Goal: Transaction & Acquisition: Purchase product/service

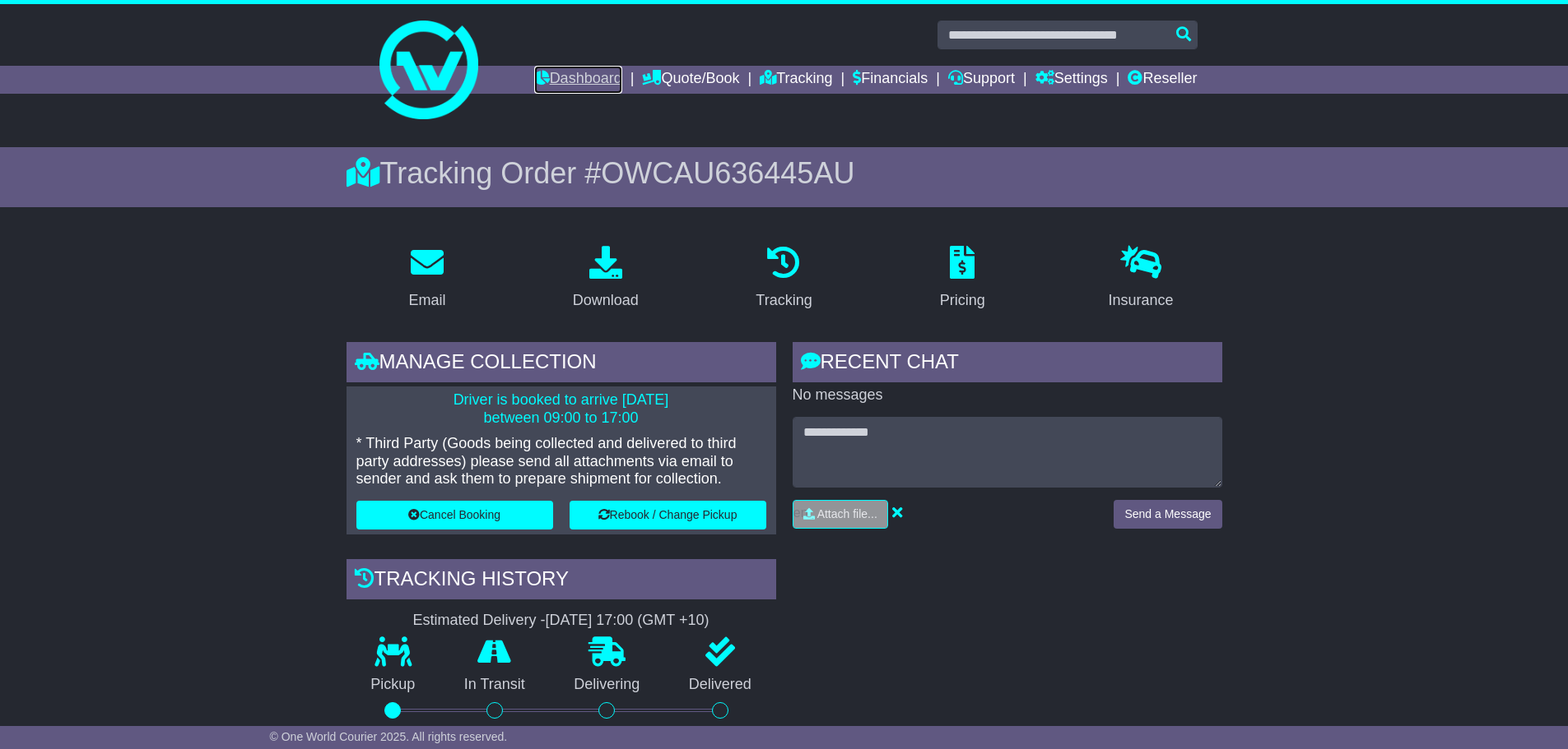
click at [566, 81] on link "Dashboard" at bounding box center [578, 80] width 88 height 28
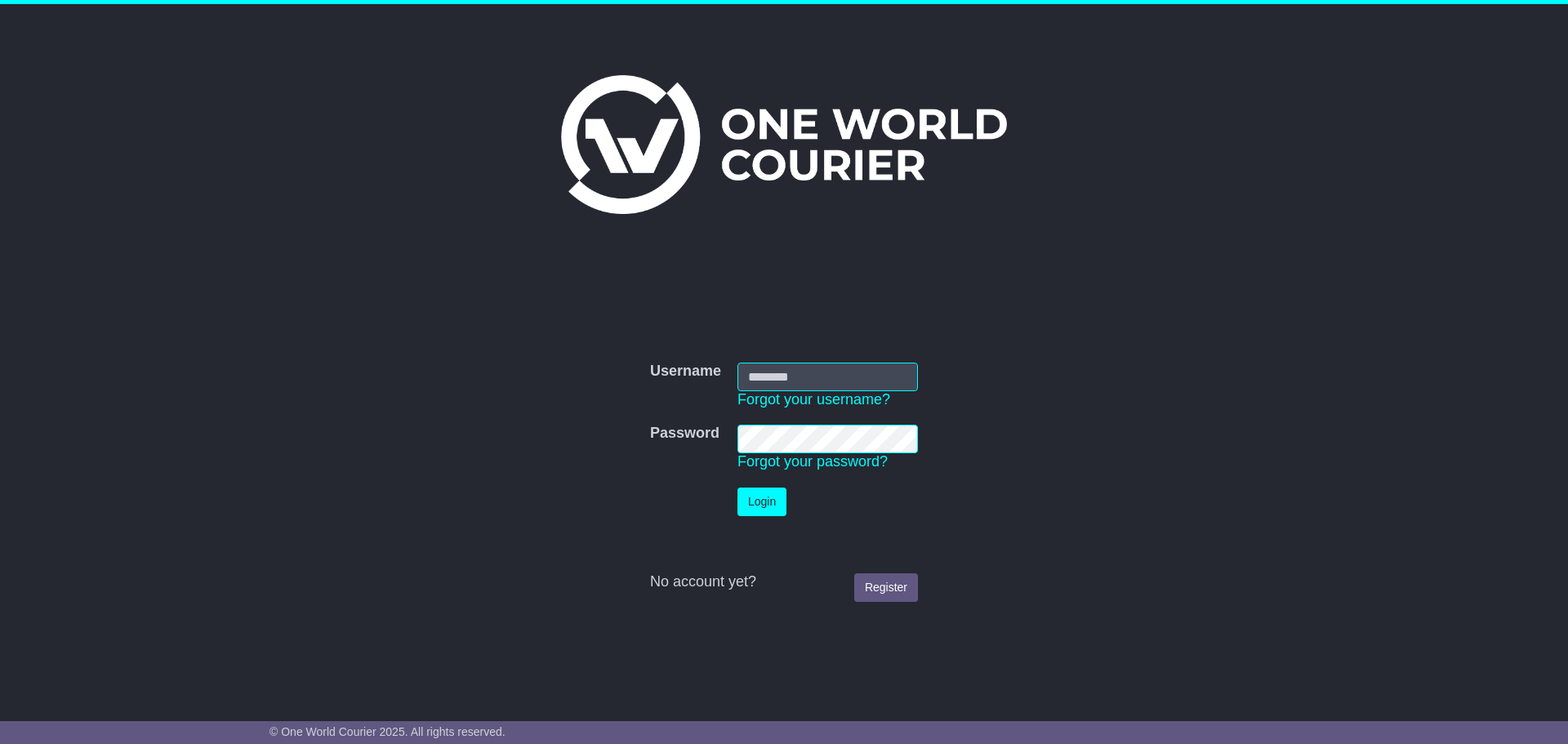
type input "**********"
click at [777, 508] on button "Login" at bounding box center [762, 502] width 49 height 29
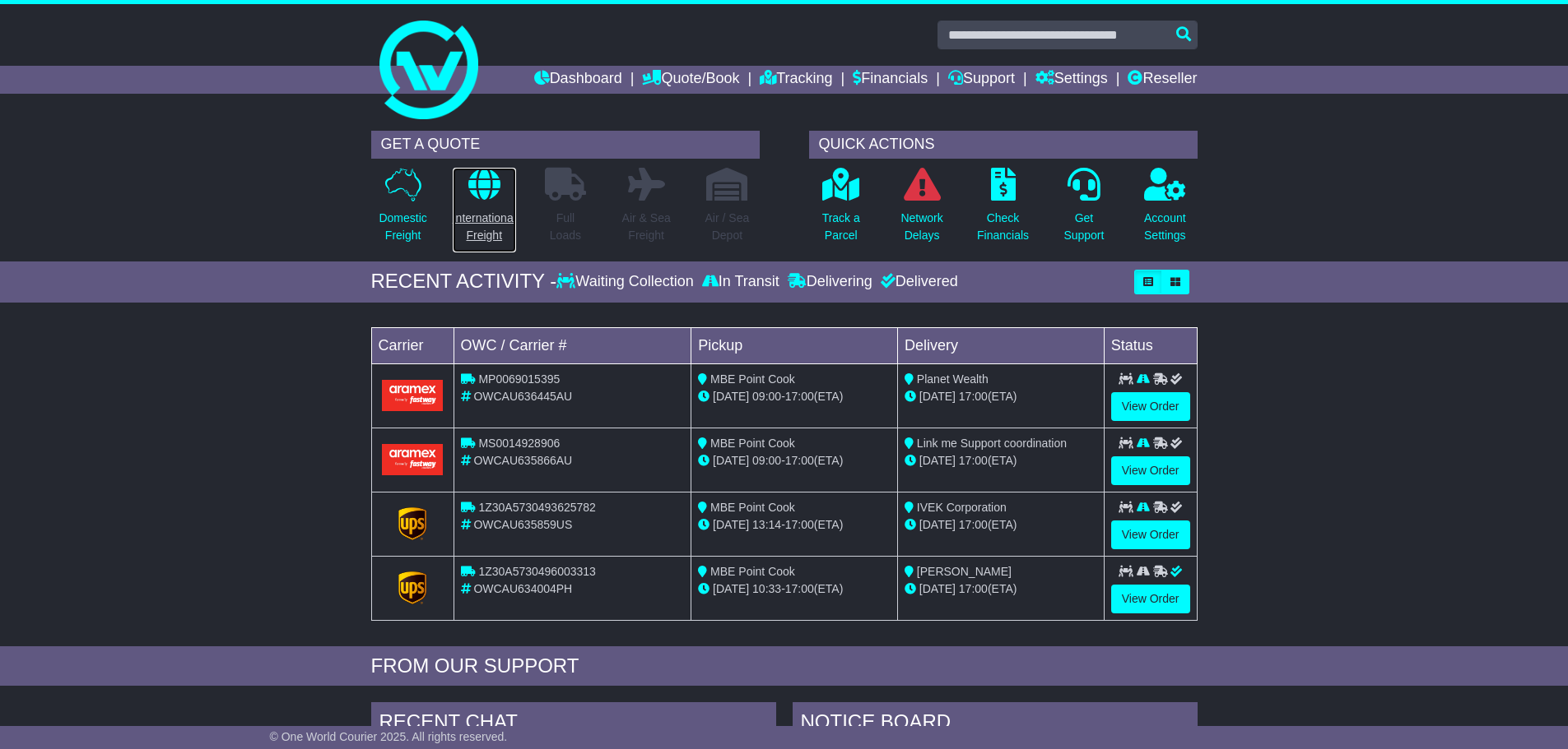
click at [477, 214] on p "International Freight" at bounding box center [485, 227] width 64 height 35
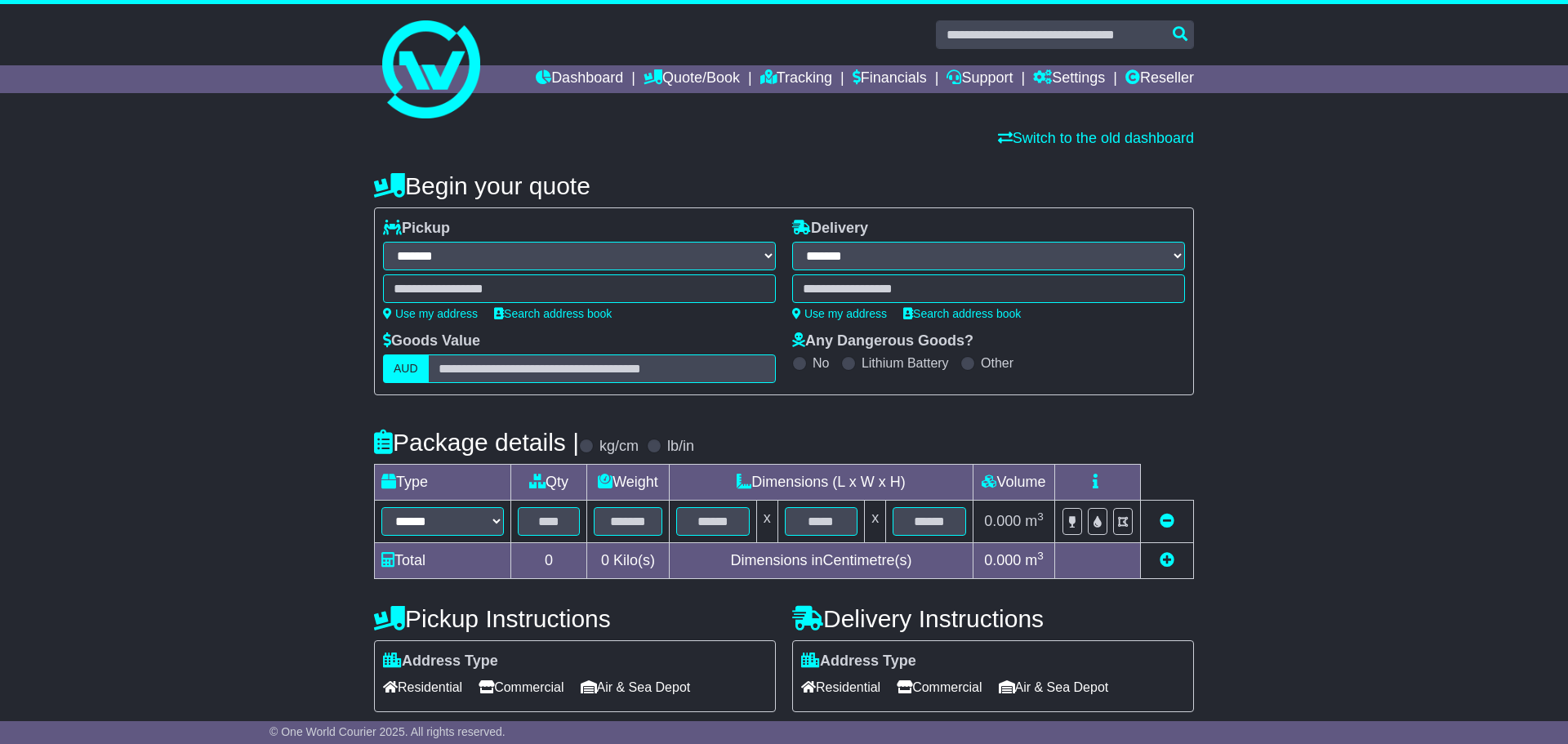
select select "**"
click at [621, 289] on div at bounding box center [573, 288] width 393 height 29
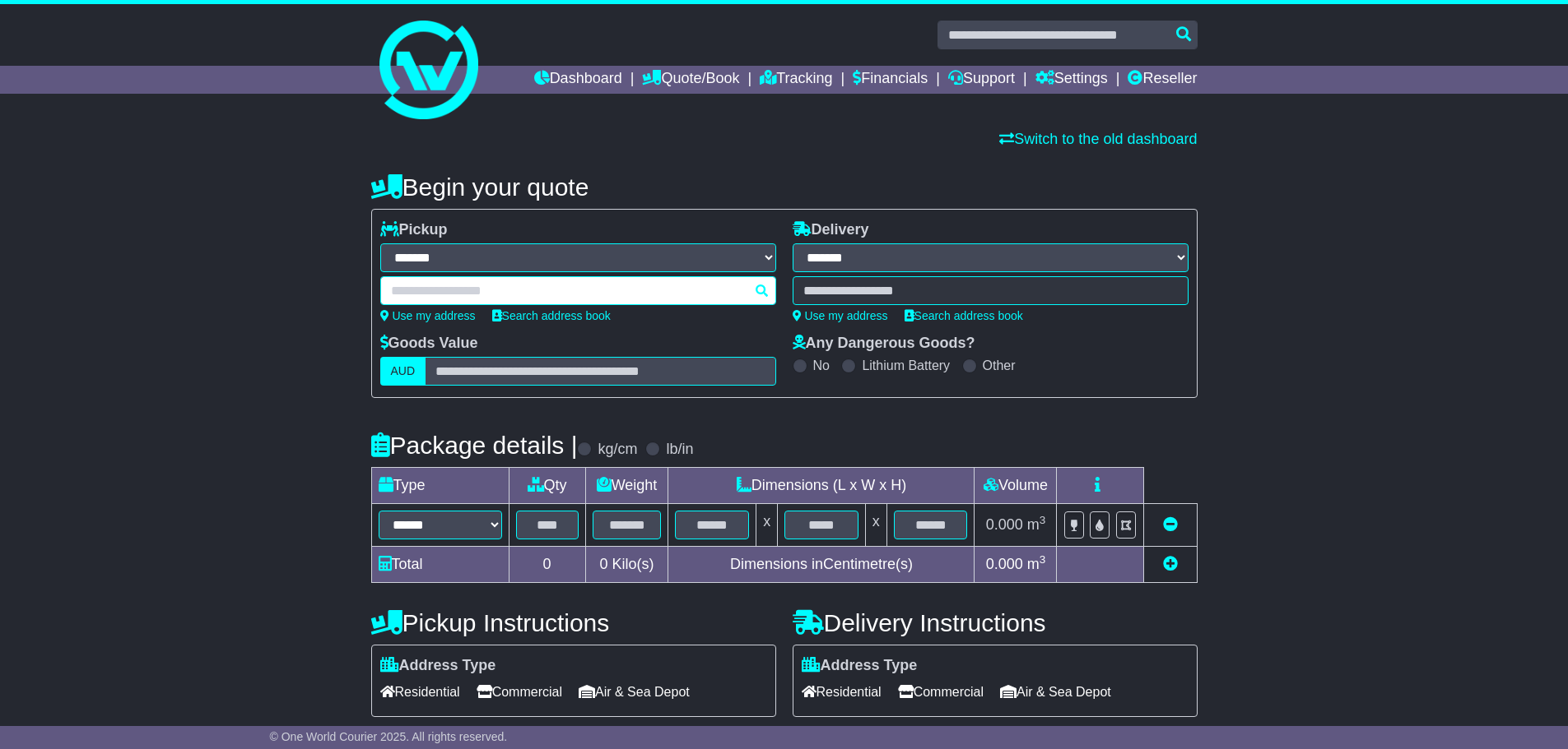
type input "*"
click at [584, 302] on input "*" at bounding box center [578, 290] width 396 height 29
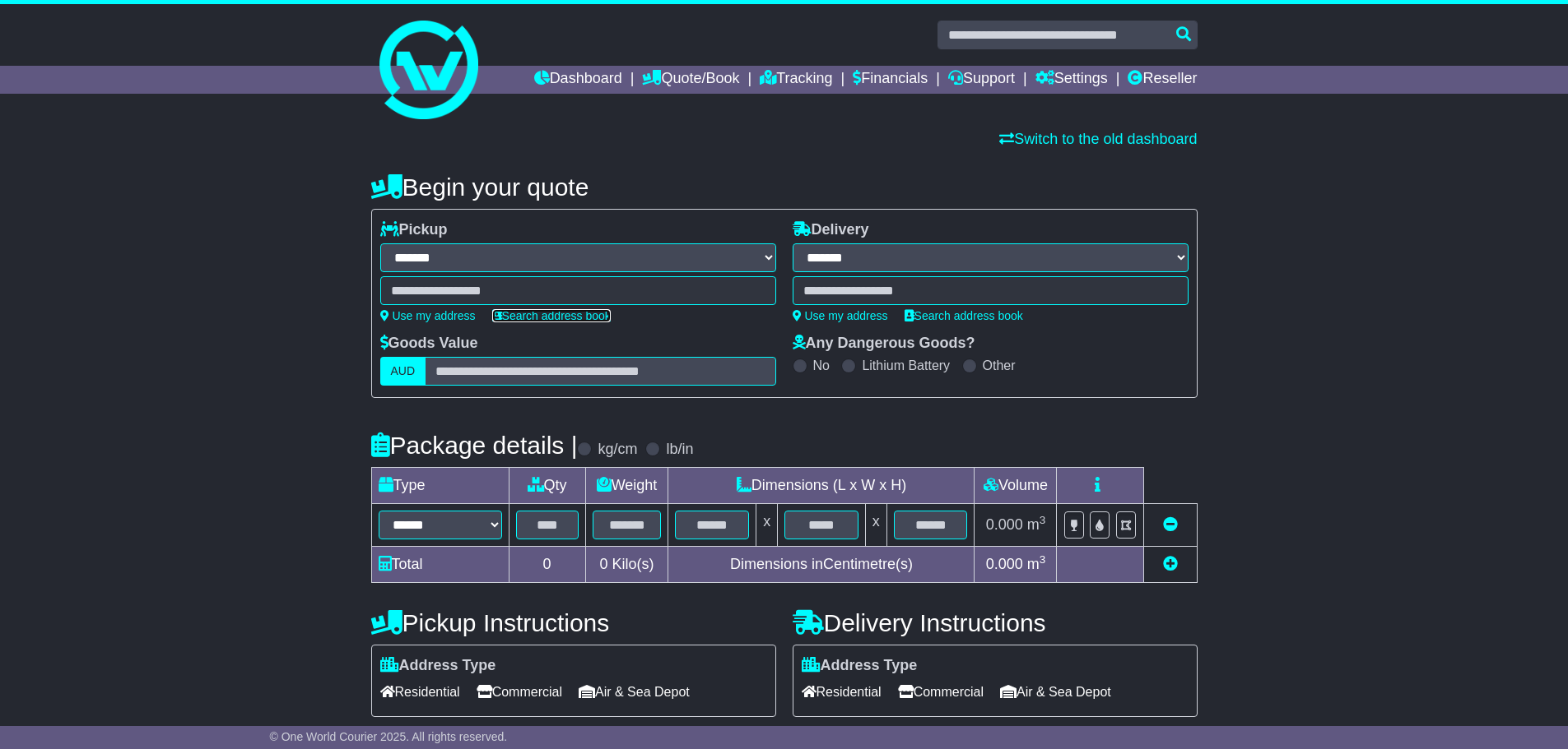
click at [582, 313] on link "Search address book" at bounding box center [552, 315] width 119 height 13
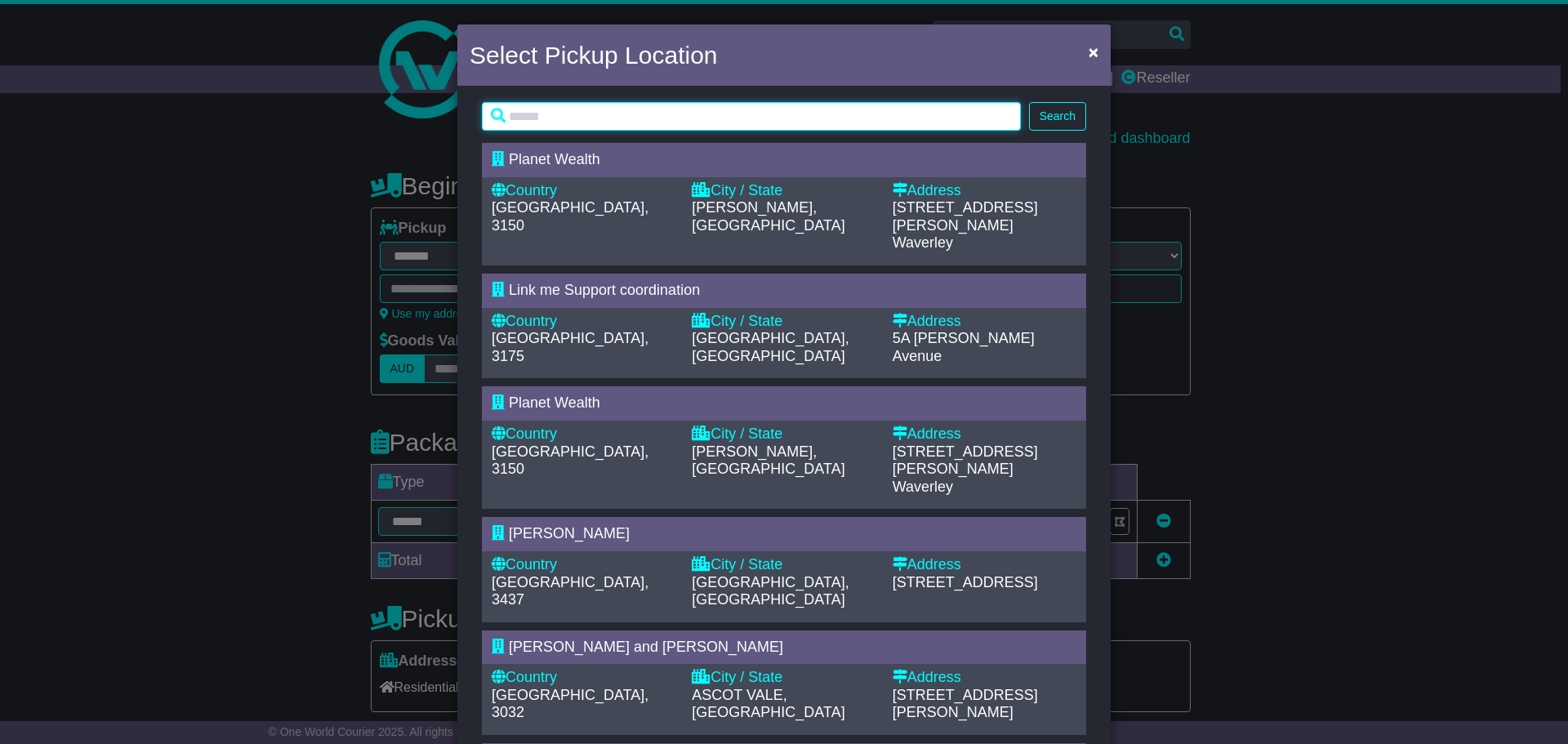
click at [712, 128] on input "text" at bounding box center [751, 116] width 539 height 29
type input "***"
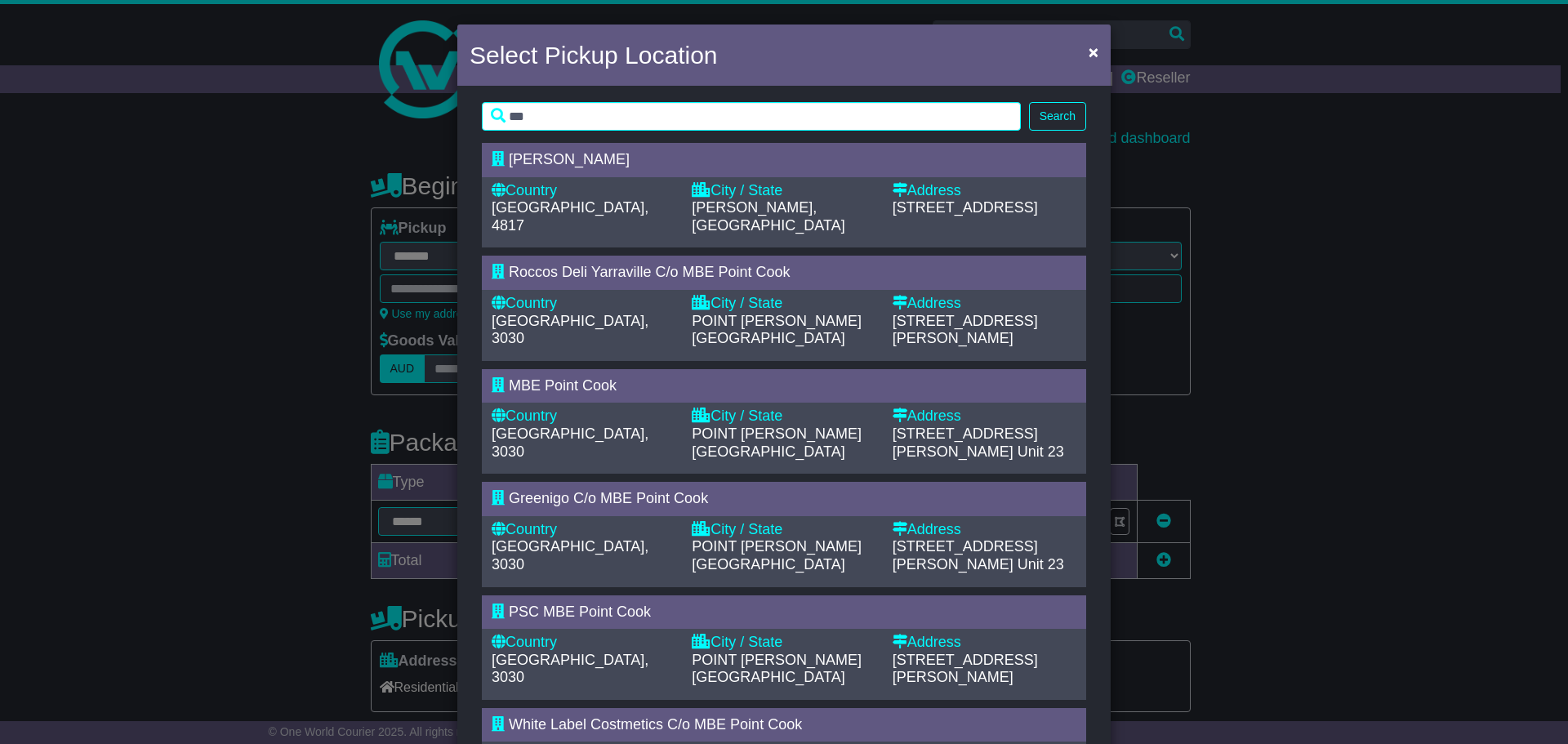
click at [556, 408] on div "Country" at bounding box center [583, 417] width 184 height 18
type input "**********"
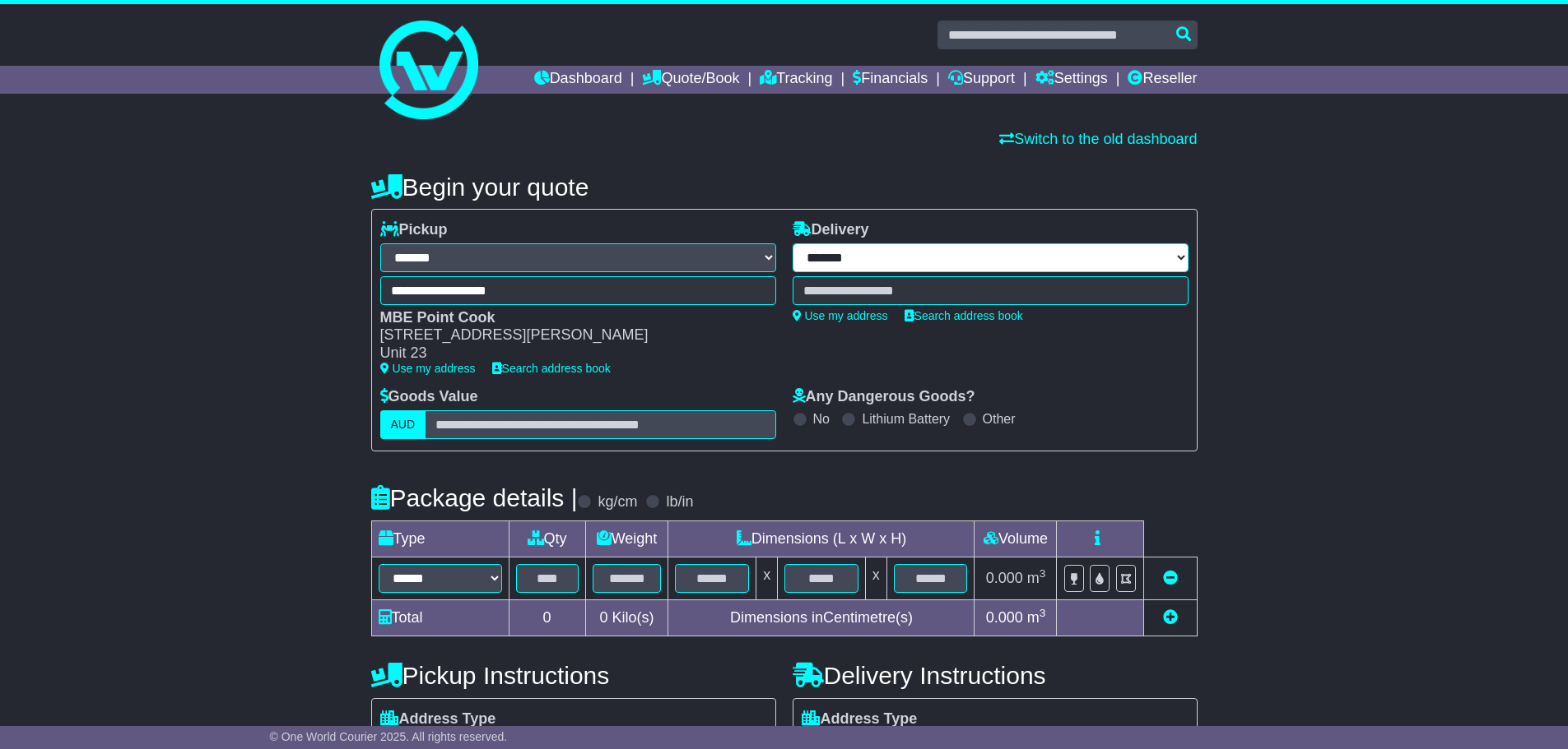
click at [907, 253] on select "**********" at bounding box center [990, 258] width 396 height 29
select select "***"
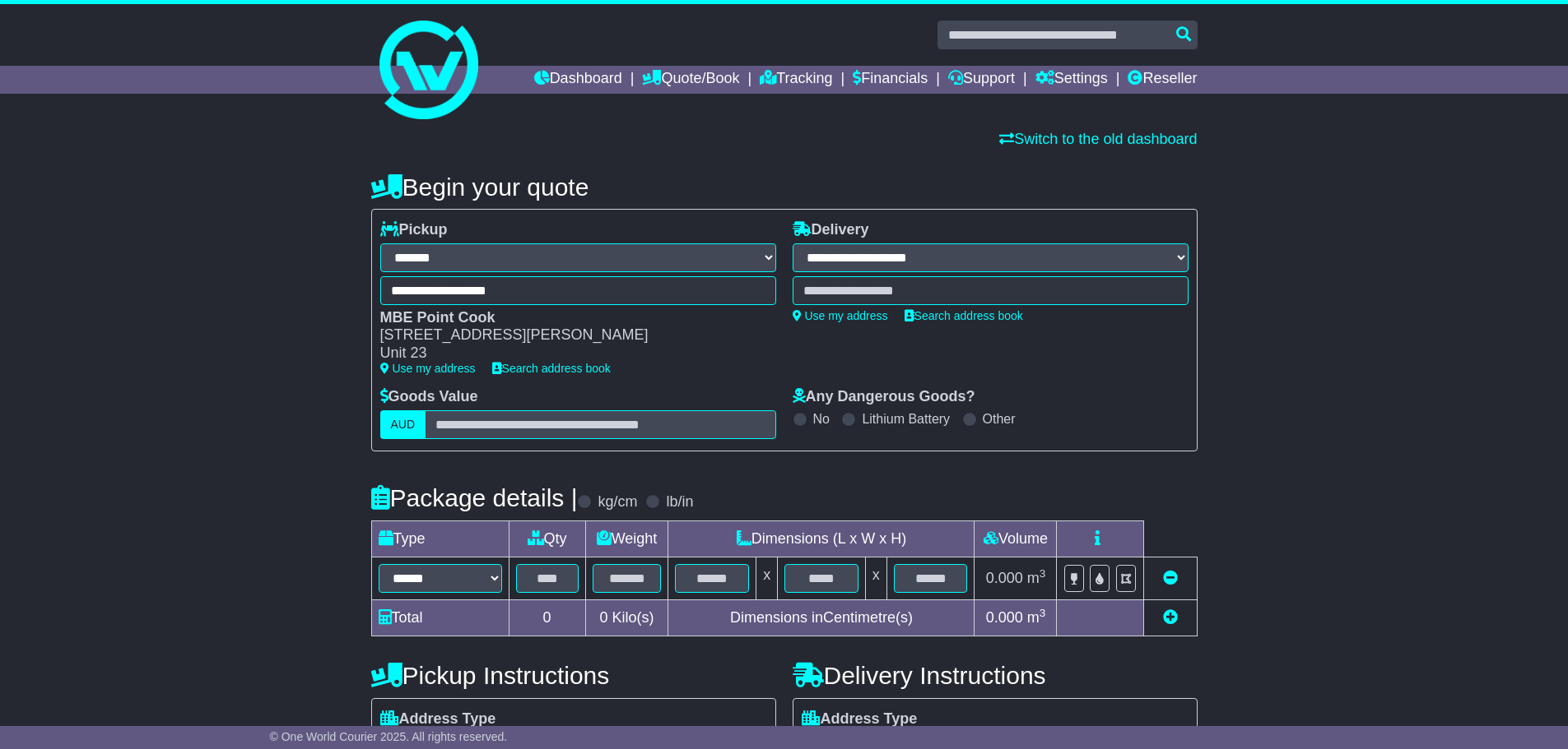
click at [793, 243] on select "**********" at bounding box center [990, 258] width 396 height 29
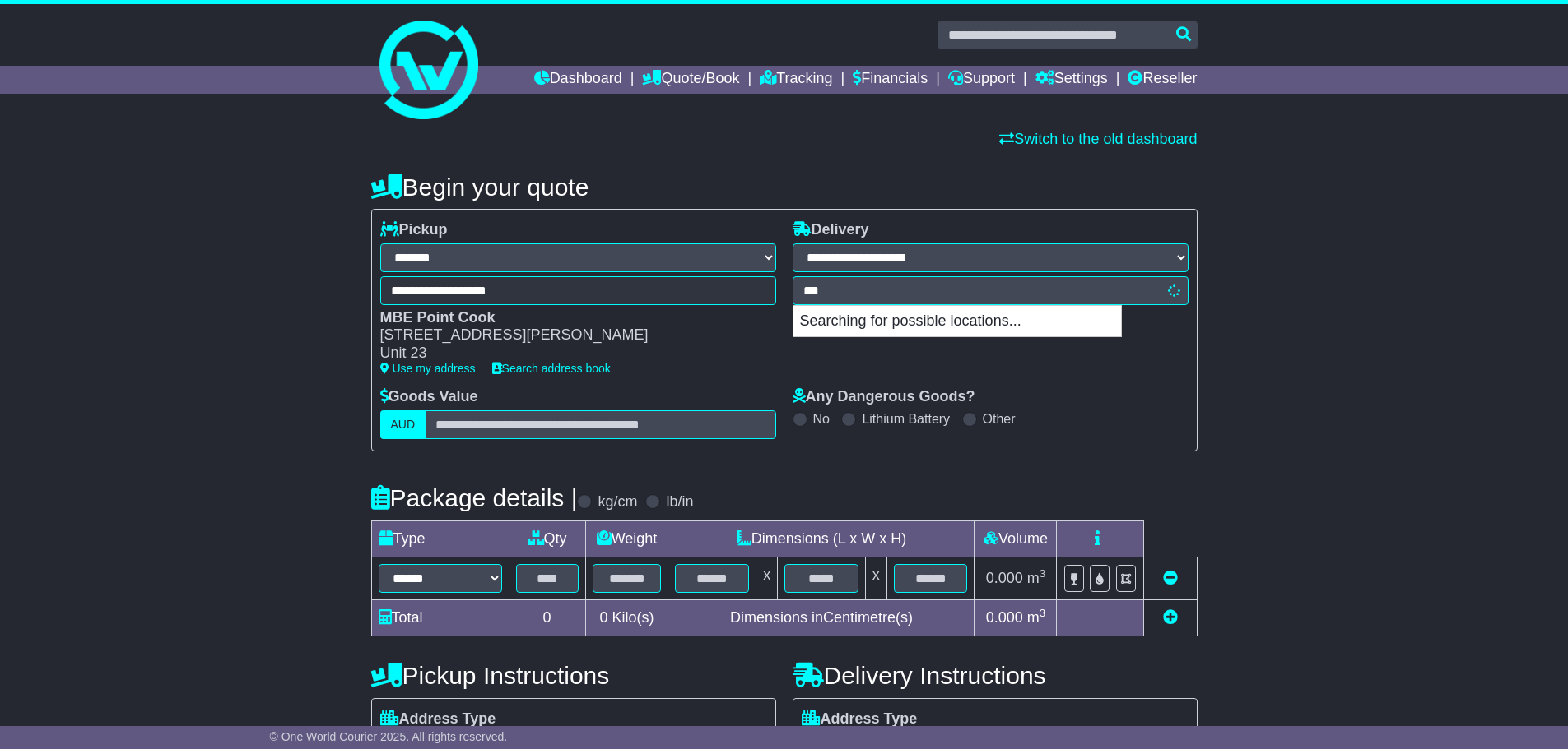
type input "****"
click at [896, 323] on div "ALFONSO 4123" at bounding box center [958, 321] width 328 height 31
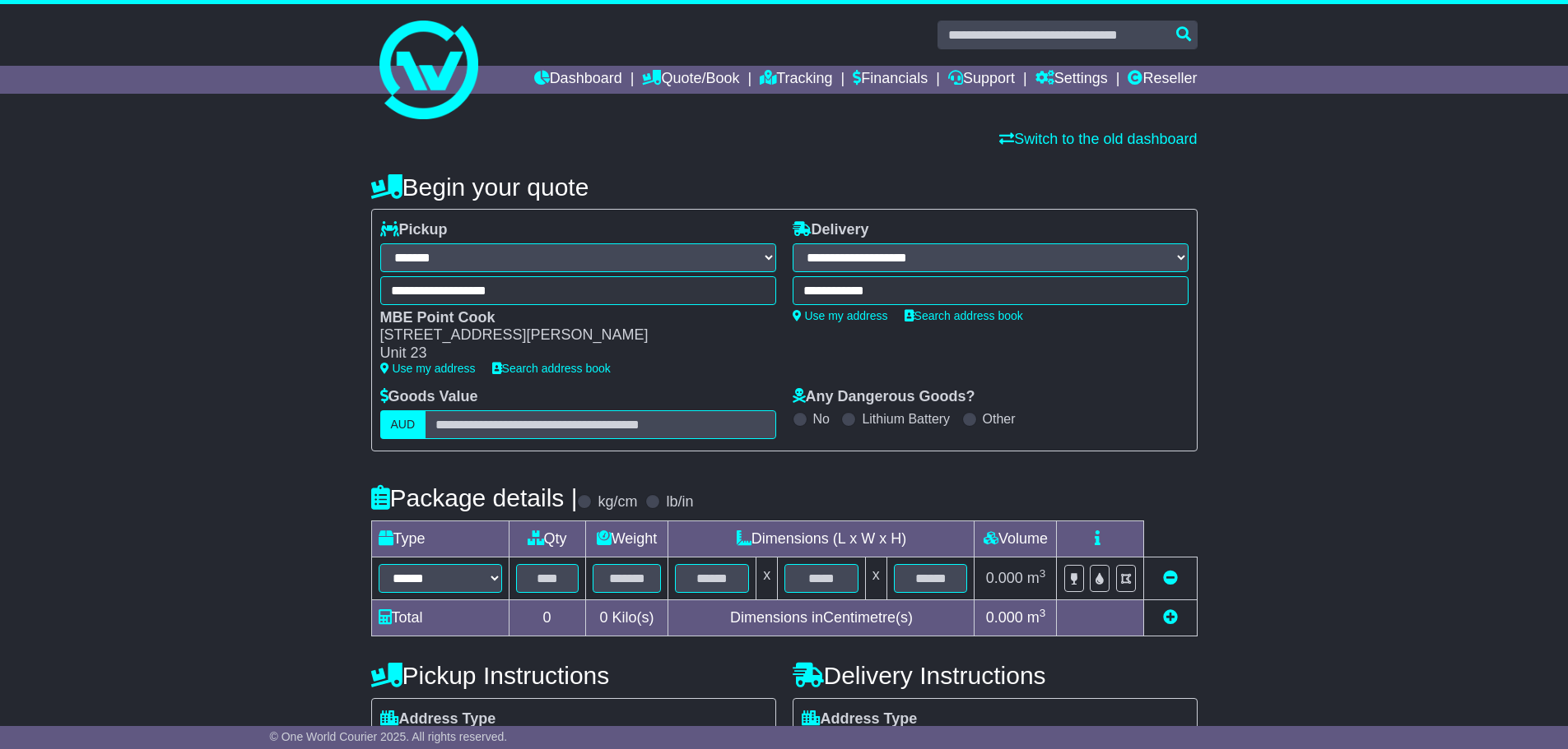
type input "**********"
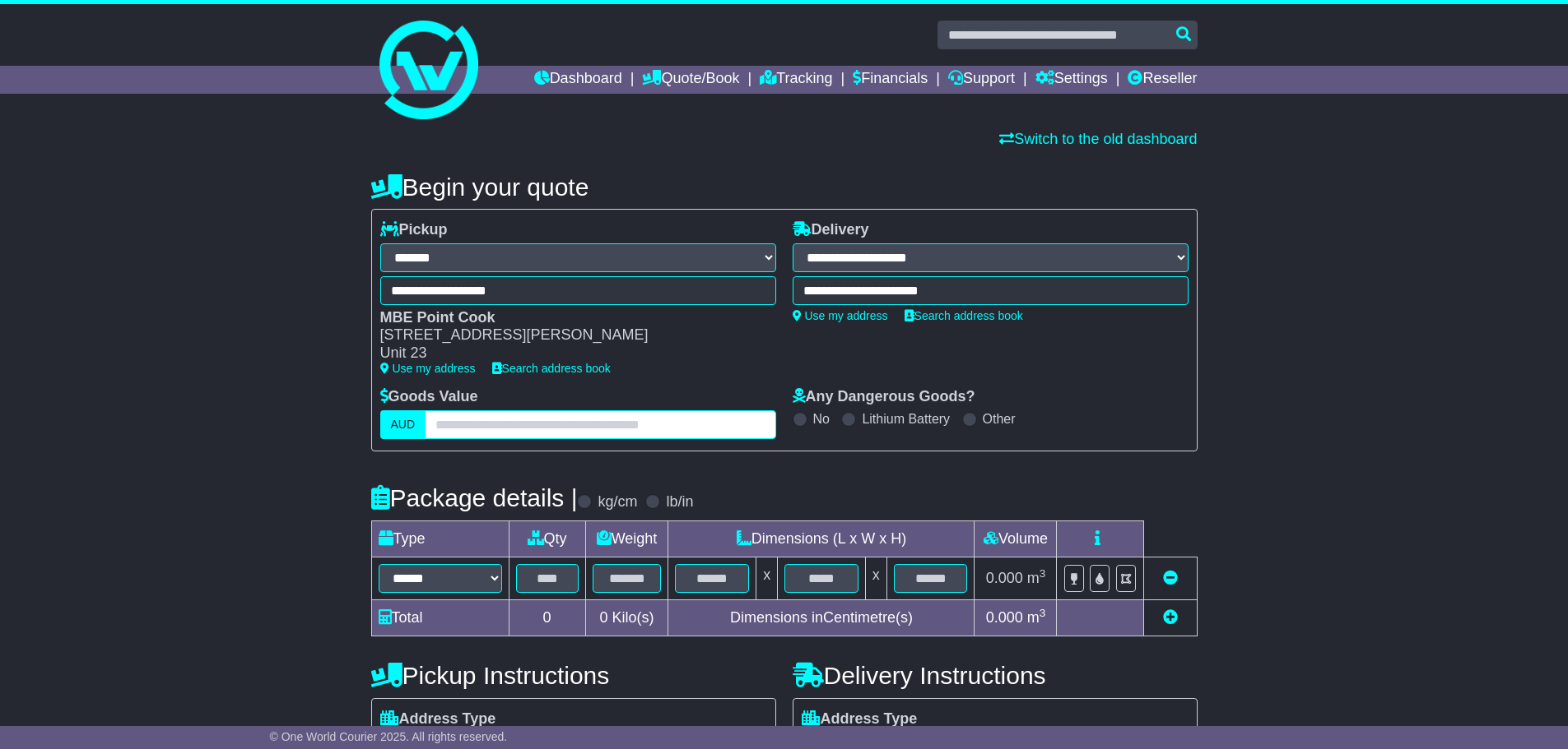
click at [644, 423] on input "text" at bounding box center [600, 425] width 351 height 29
type input "*"
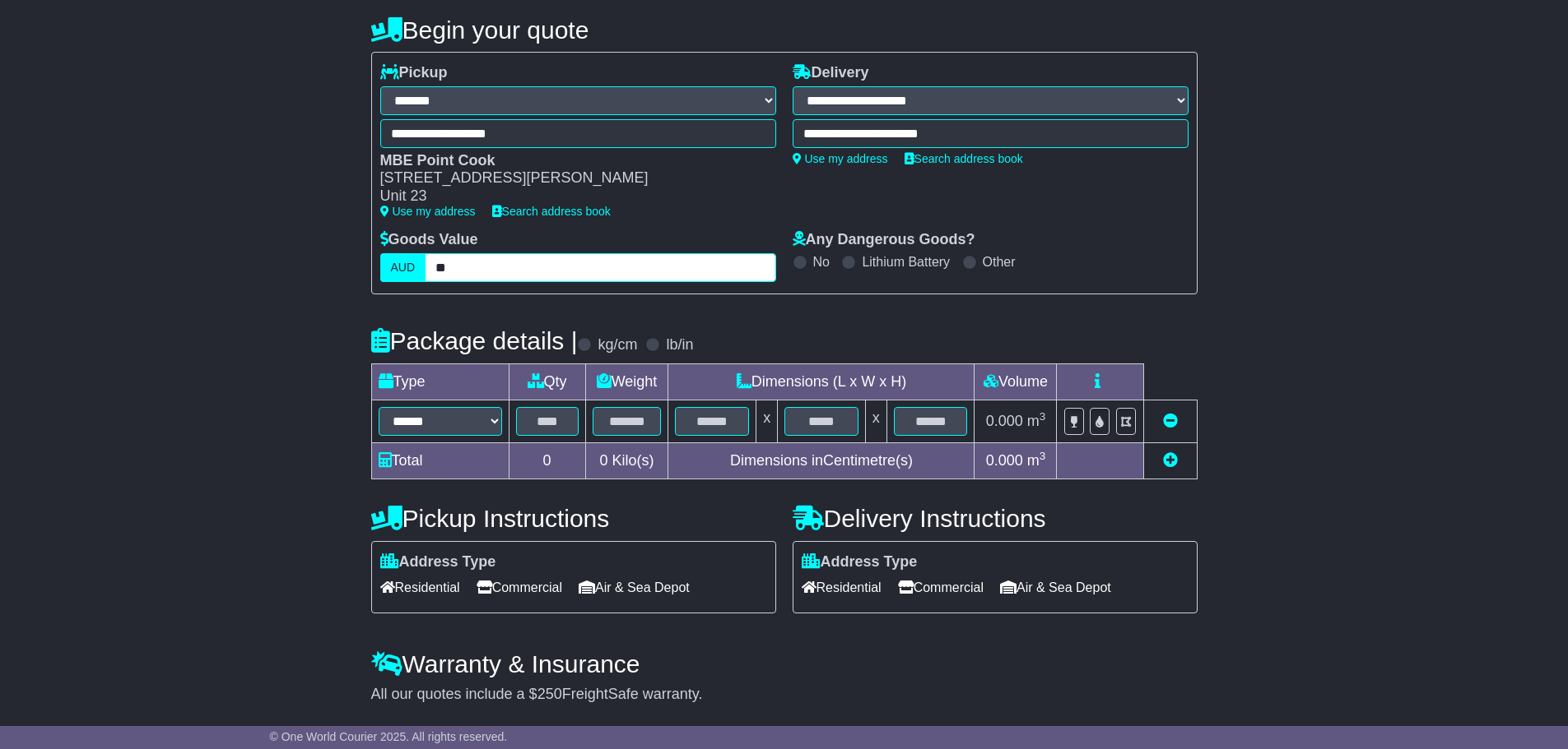
scroll to position [165, 0]
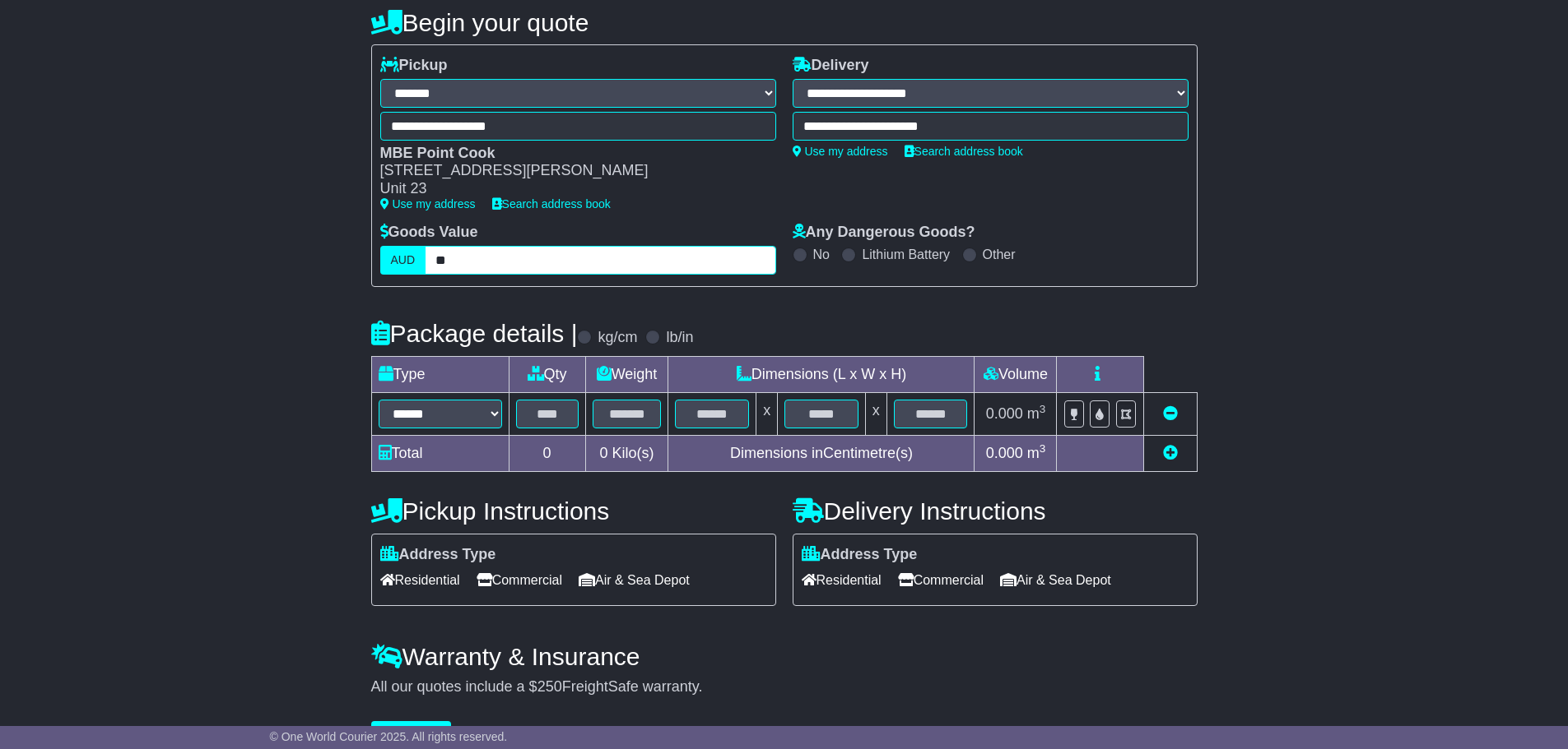
type input "**"
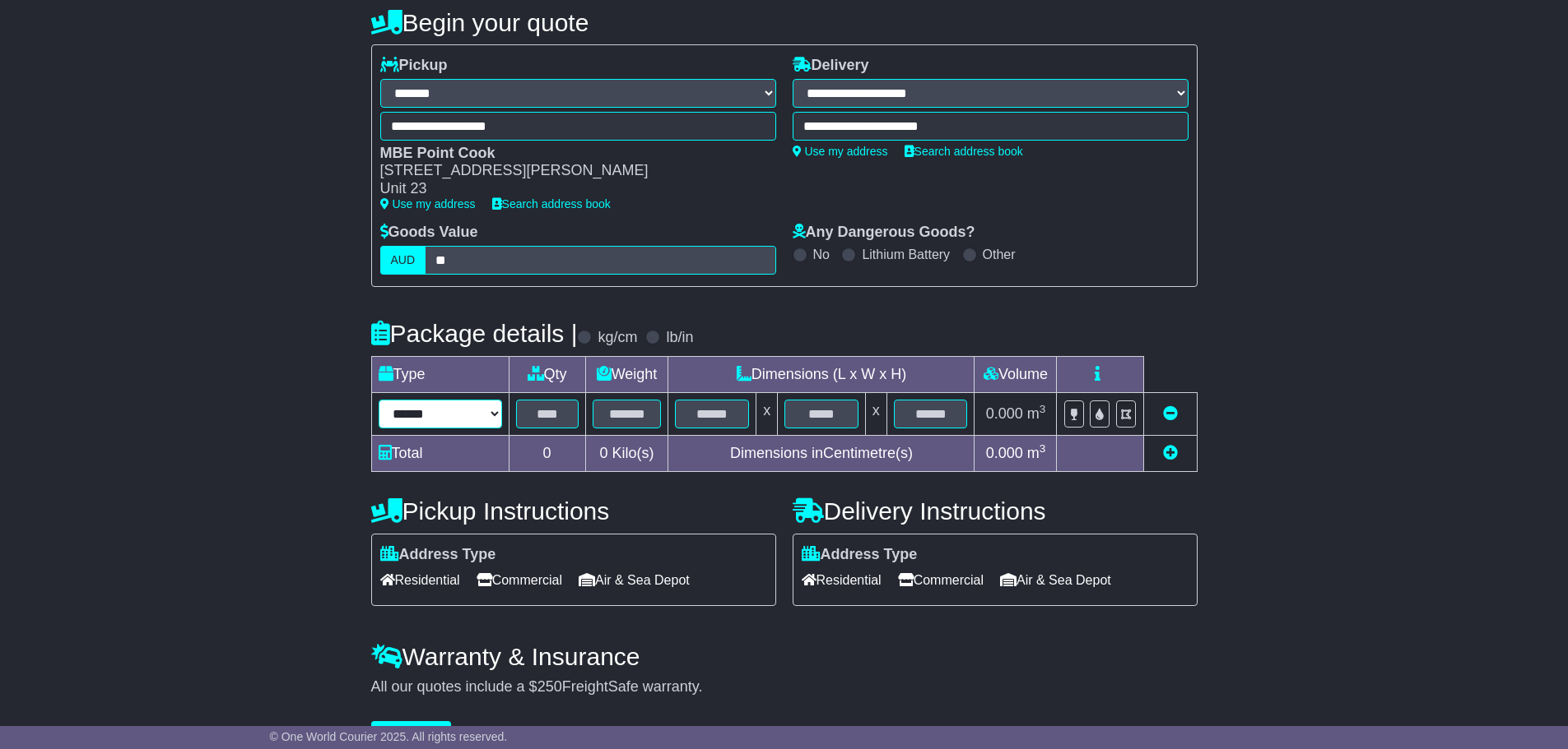
click at [471, 414] on select "****** ****** *** ******** ***** **** **** ****** *** *******" at bounding box center [439, 414] width 123 height 29
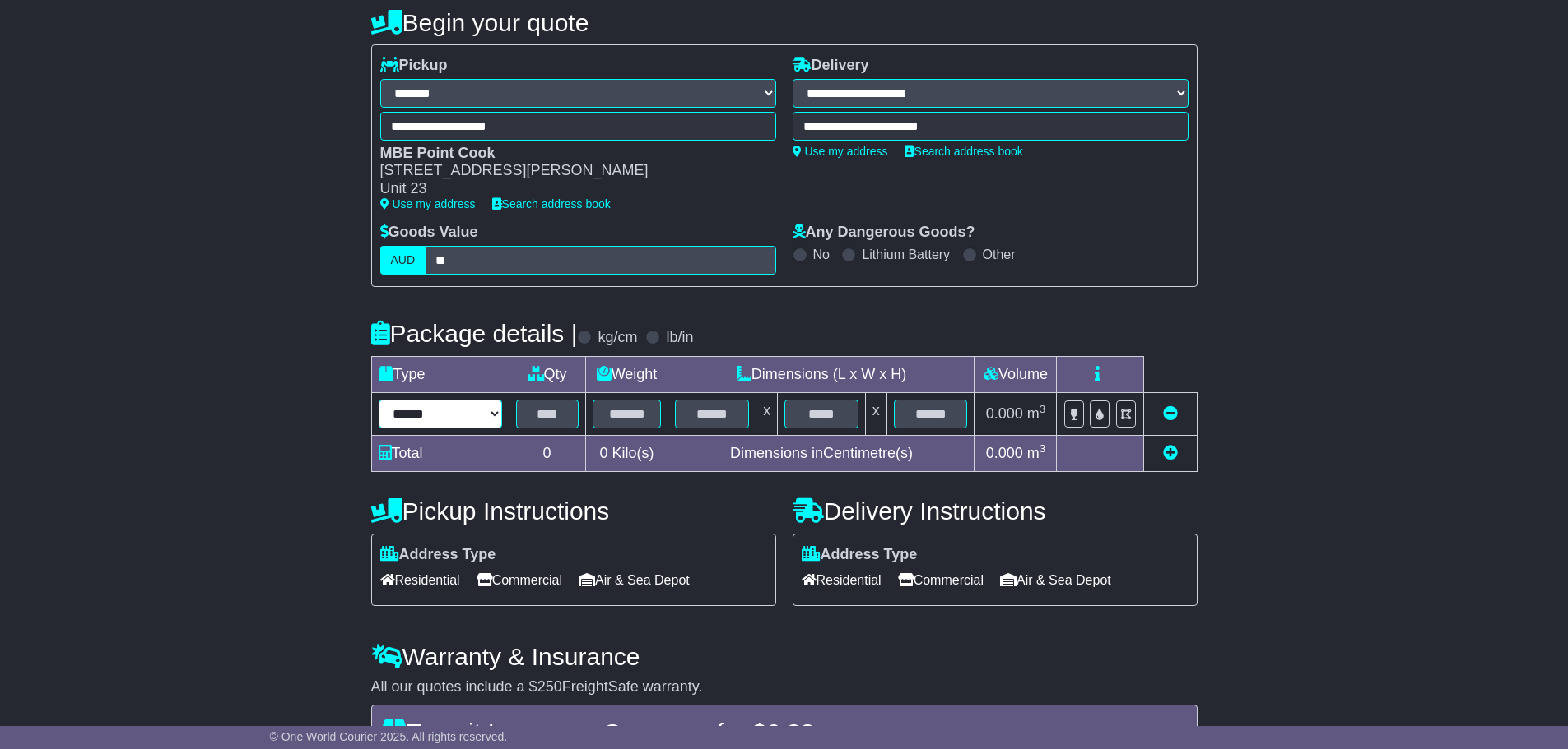
select select "****"
click at [378, 400] on select "****** ****** *** ******** ***** **** **** ****** *** *******" at bounding box center [439, 414] width 123 height 29
click at [551, 413] on input "text" at bounding box center [547, 414] width 63 height 29
type input "*"
click at [617, 413] on input "text" at bounding box center [627, 414] width 69 height 29
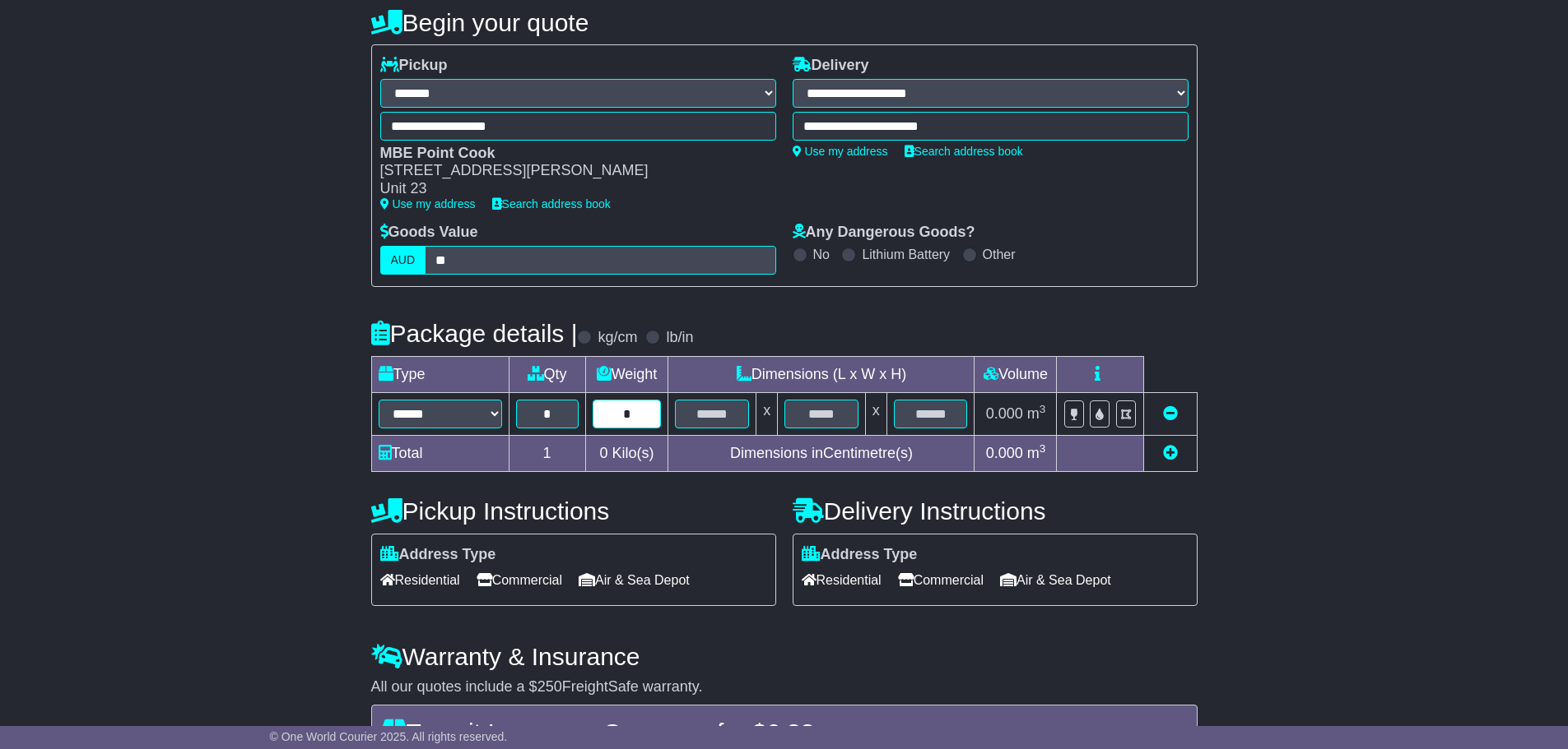
type input "*"
click at [713, 425] on input "text" at bounding box center [712, 414] width 74 height 29
type input "**"
click at [844, 416] on input "text" at bounding box center [821, 414] width 74 height 29
type input "**"
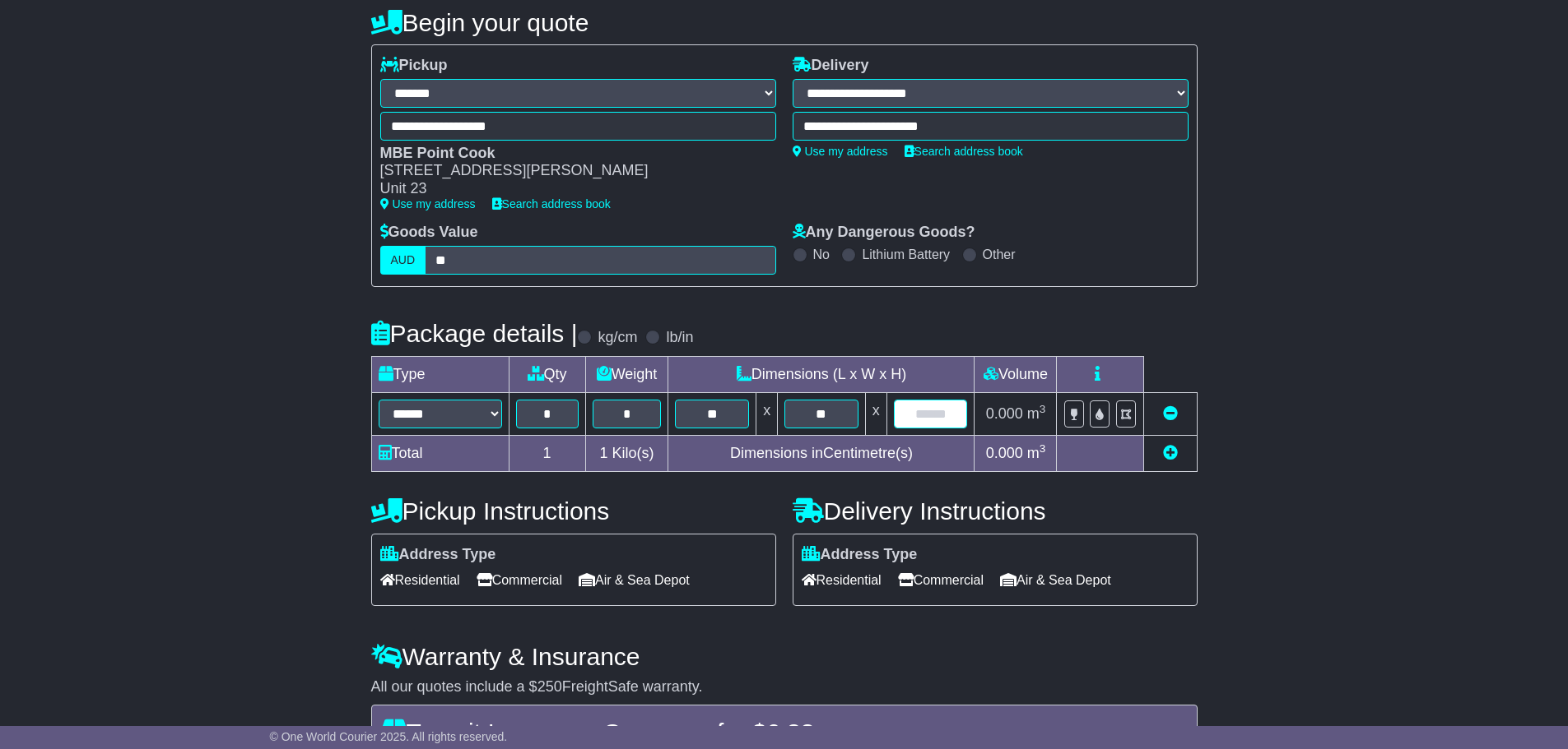
click at [911, 415] on input "text" at bounding box center [931, 414] width 74 height 29
type input "**"
click at [934, 577] on span "Commercial" at bounding box center [941, 580] width 86 height 26
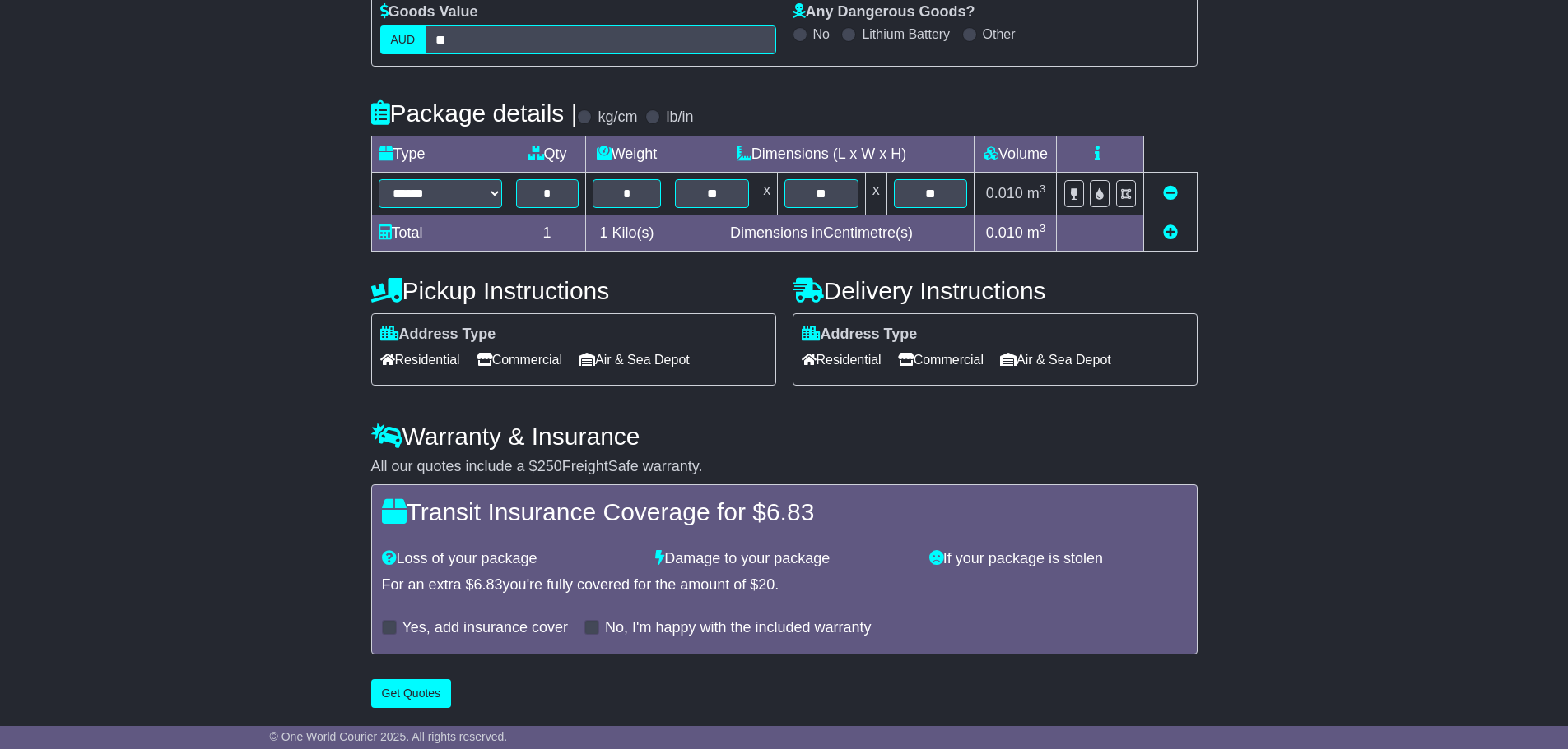
scroll to position [388, 0]
click at [390, 694] on button "Get Quotes" at bounding box center [411, 693] width 81 height 29
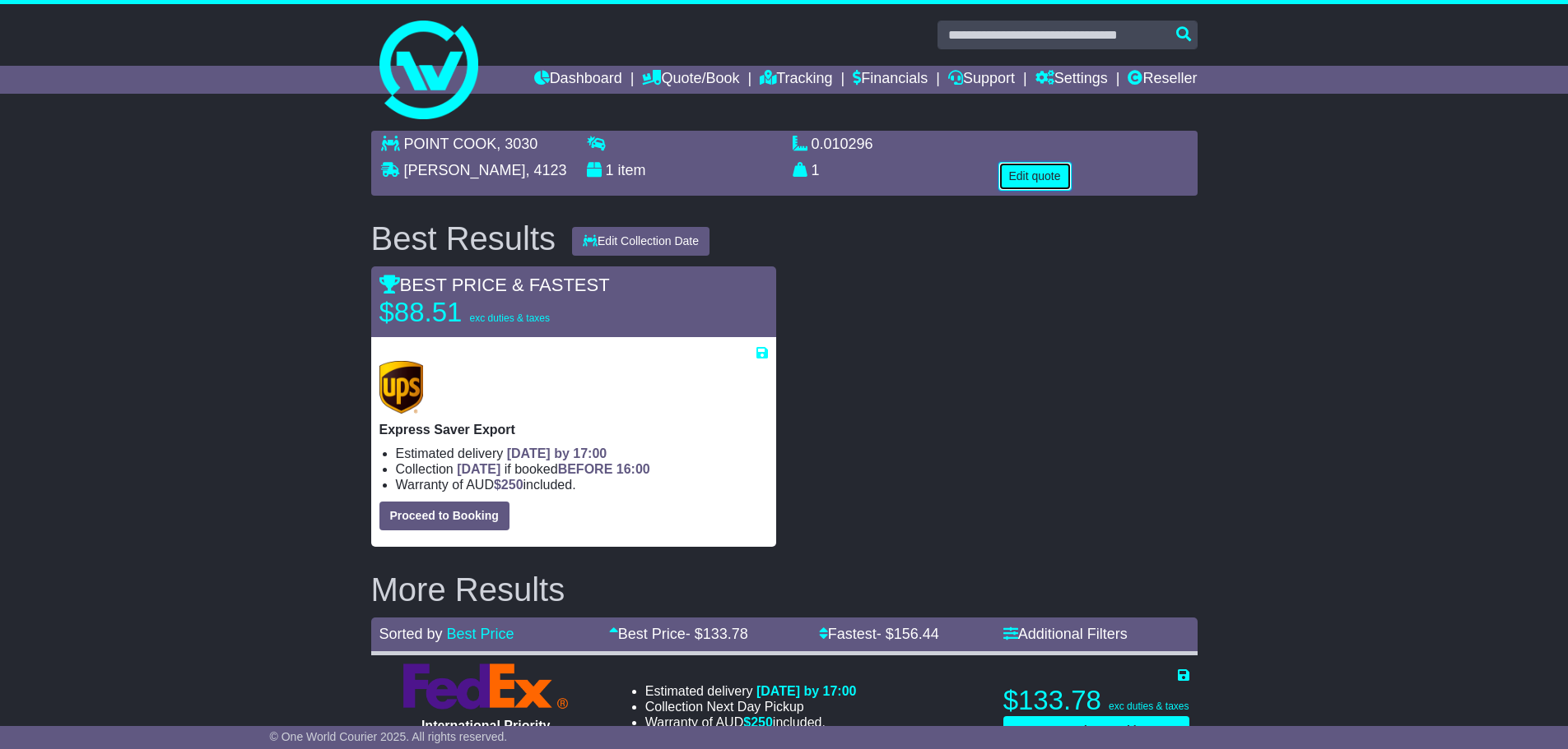
click at [1035, 177] on button "Edit quote" at bounding box center [1035, 176] width 74 height 29
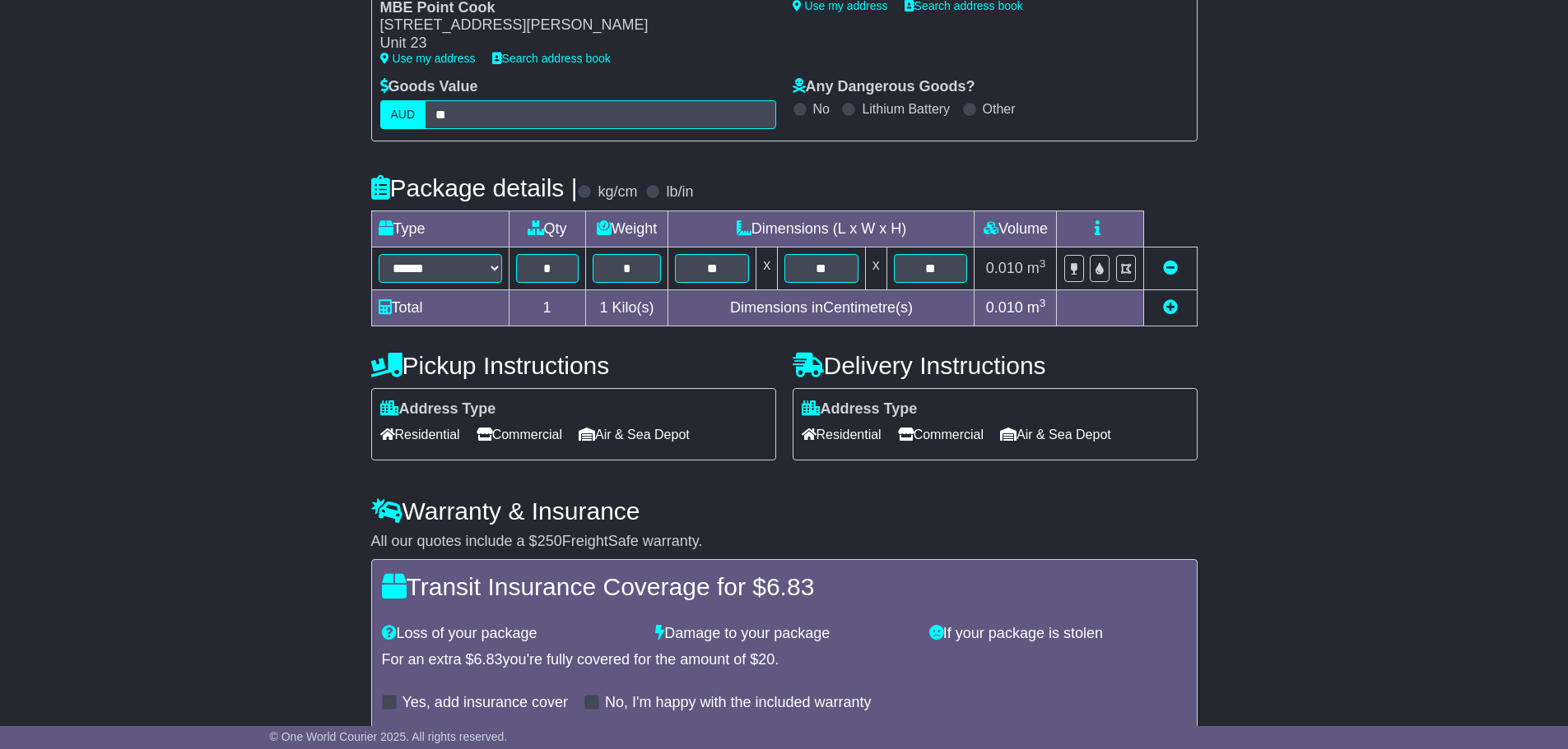
scroll to position [388, 0]
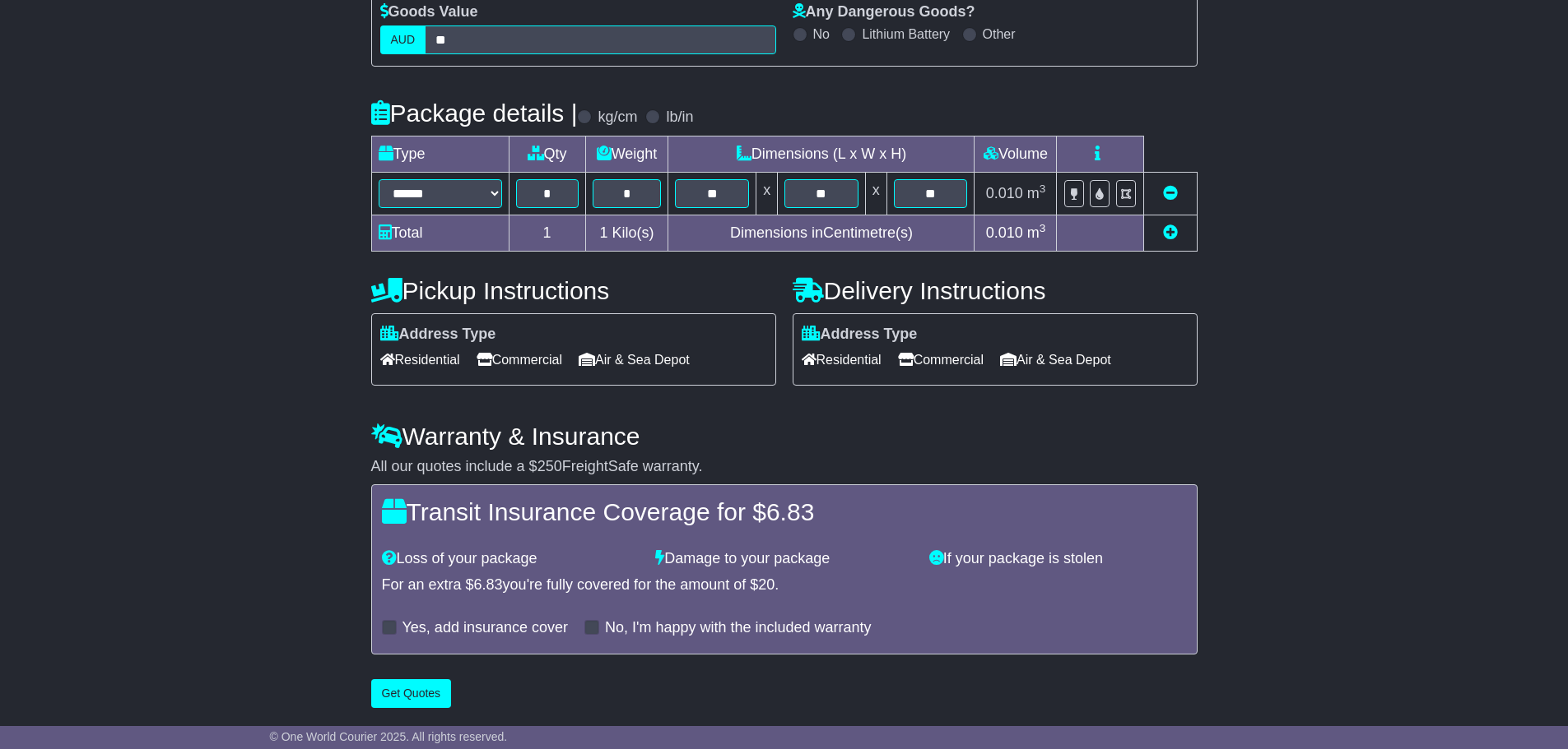
click at [834, 349] on span "Residential" at bounding box center [842, 359] width 80 height 26
click at [430, 701] on button "Get Quotes" at bounding box center [411, 693] width 81 height 29
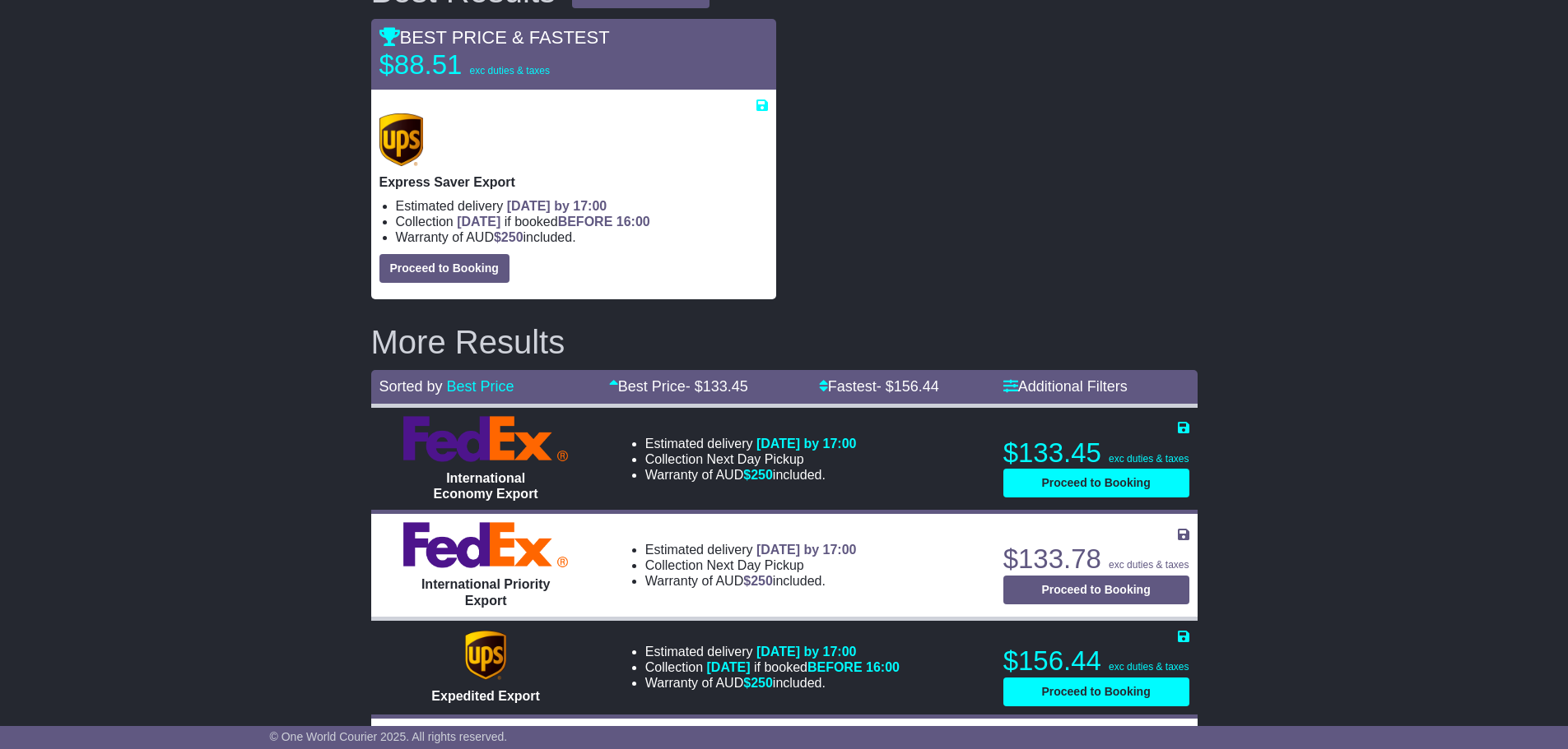
scroll to position [115, 0]
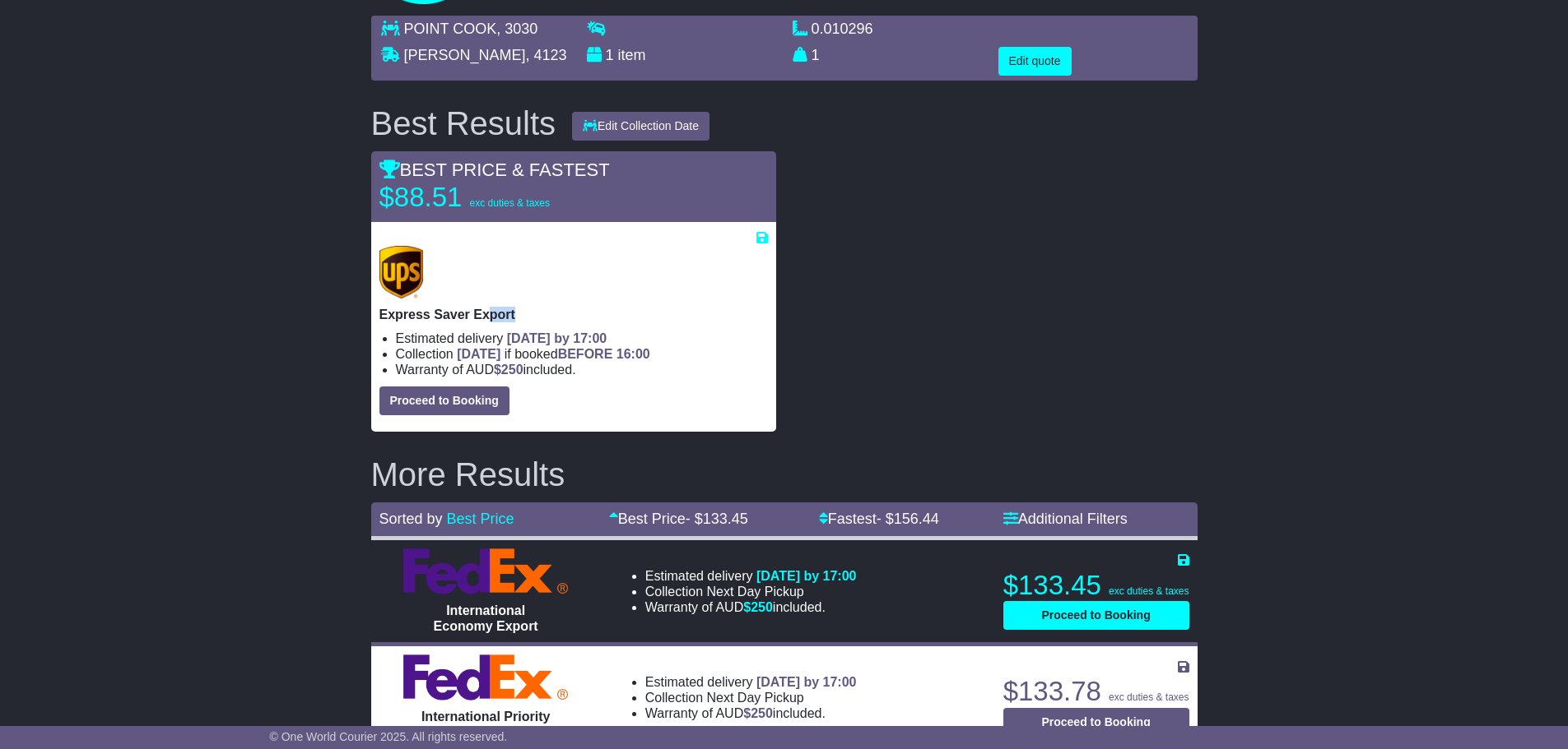
drag, startPoint x: 515, startPoint y: 313, endPoint x: 487, endPoint y: 306, distance: 28.9
click at [487, 307] on p "Express Saver Export" at bounding box center [573, 315] width 389 height 16
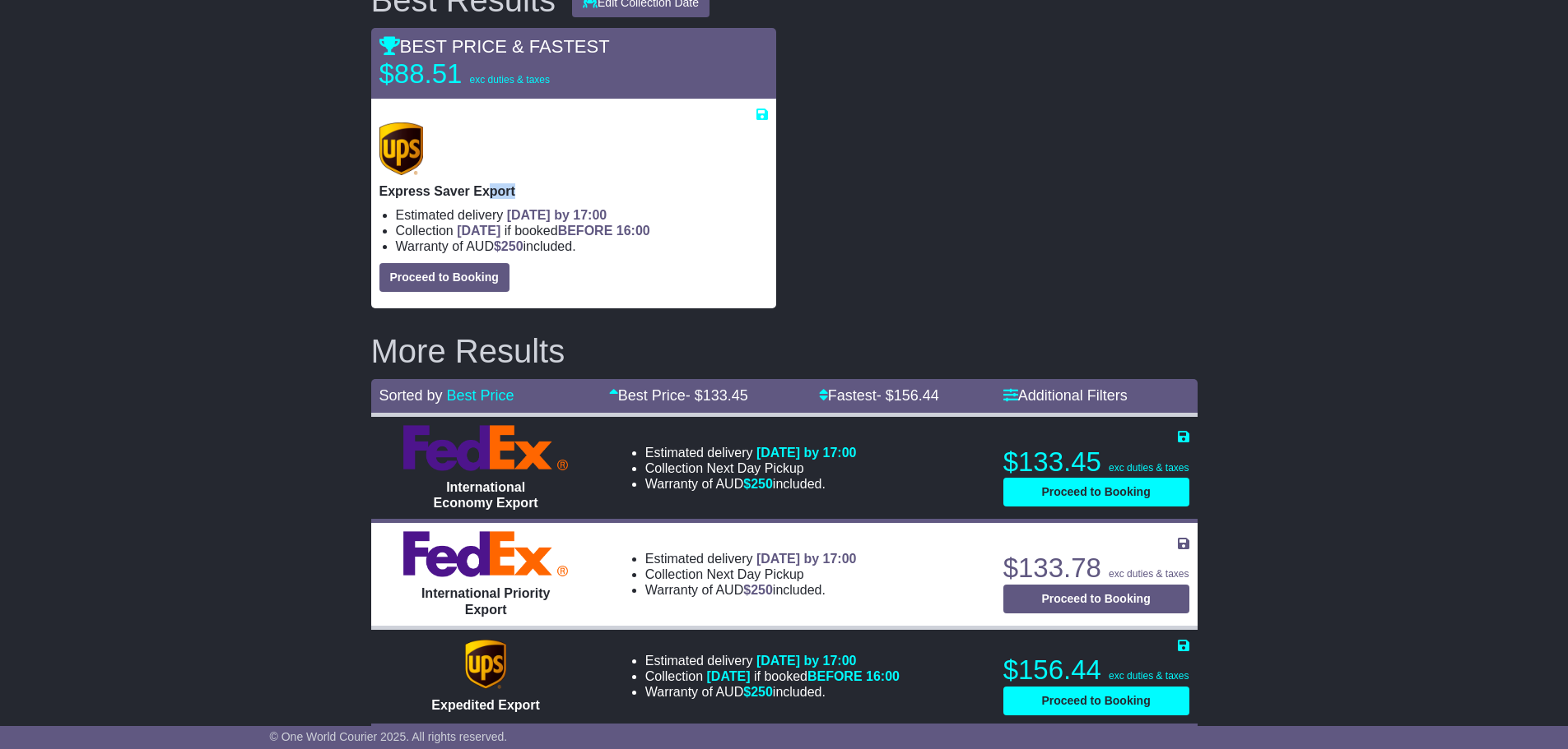
scroll to position [0, 0]
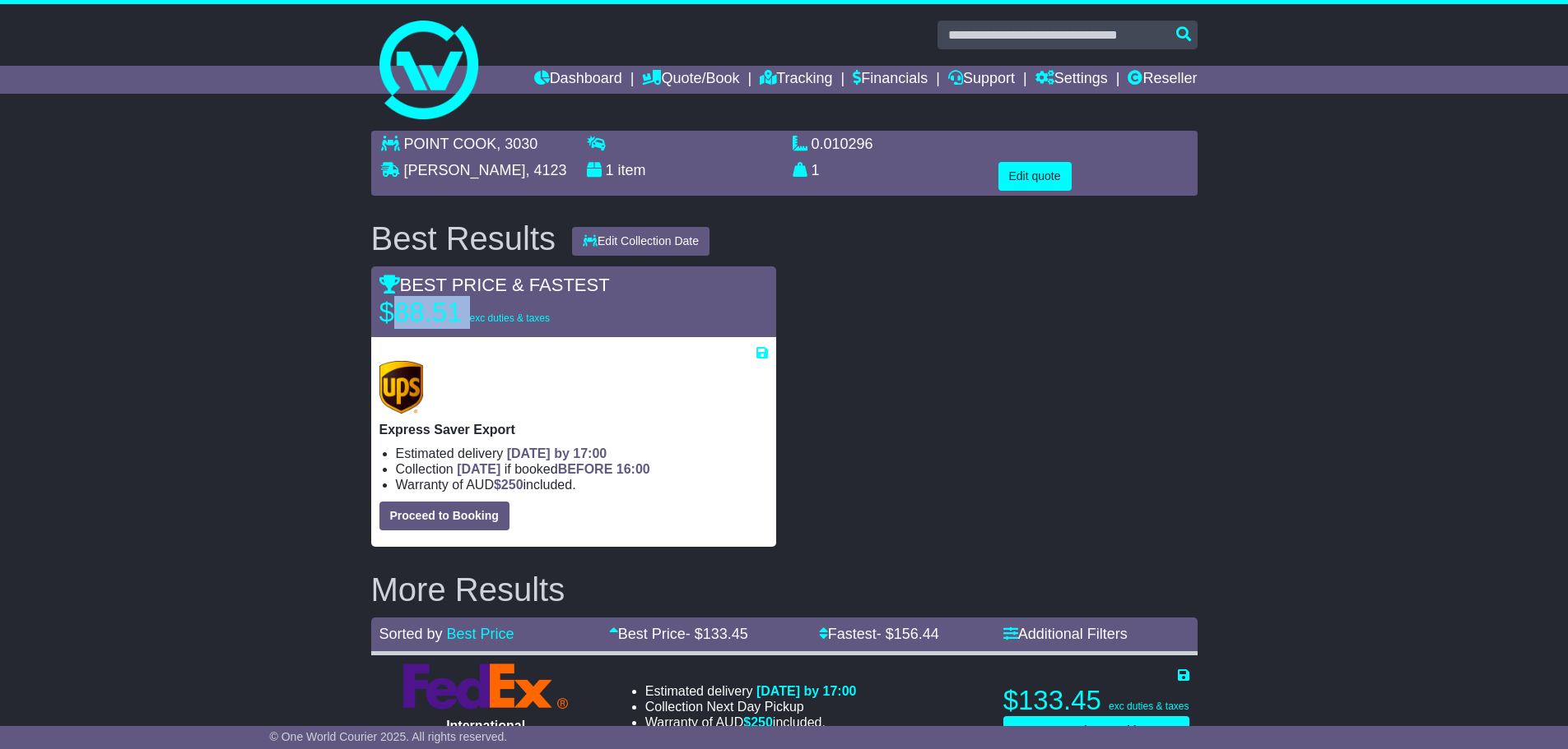
drag, startPoint x: 398, startPoint y: 315, endPoint x: 470, endPoint y: 317, distance: 72.0
click at [470, 317] on p "$88.51 exc duties & taxes" at bounding box center [482, 312] width 206 height 33
drag, startPoint x: 547, startPoint y: 318, endPoint x: 466, endPoint y: 316, distance: 81.0
click at [466, 316] on p "$88.51 exc duties & taxes" at bounding box center [482, 312] width 206 height 33
click at [565, 313] on p "$88.51 exc duties & taxes" at bounding box center [482, 312] width 206 height 33
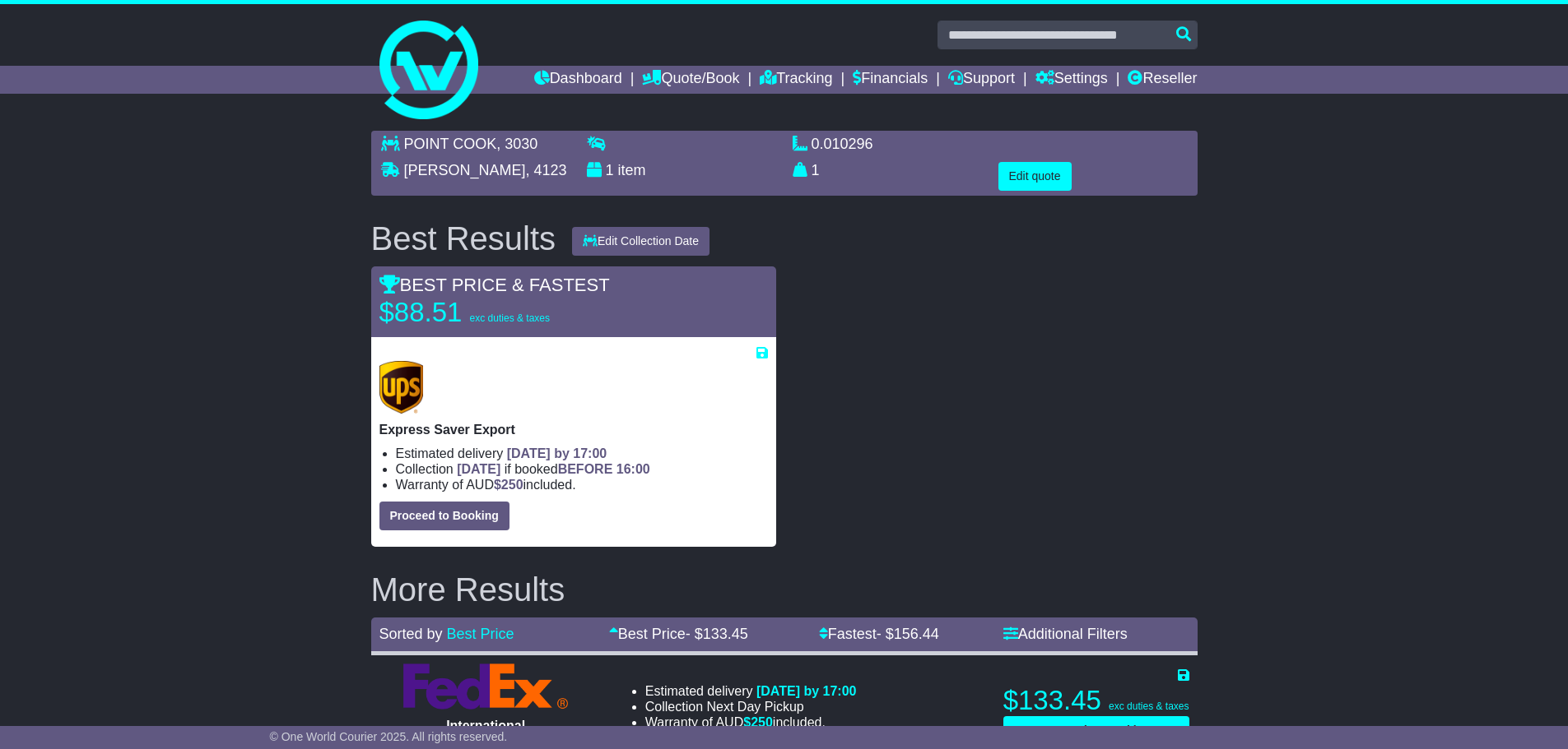
drag, startPoint x: 551, startPoint y: 318, endPoint x: 449, endPoint y: 346, distance: 105.8
click at [449, 346] on div "BEST PRICE & FASTEST $88.51 exc duties & taxes Express Saver Export Estimated d…" at bounding box center [573, 406] width 405 height 281
drag, startPoint x: 460, startPoint y: 318, endPoint x: 400, endPoint y: 314, distance: 60.1
click at [400, 314] on p "$88.51 exc duties & taxes" at bounding box center [482, 312] width 206 height 33
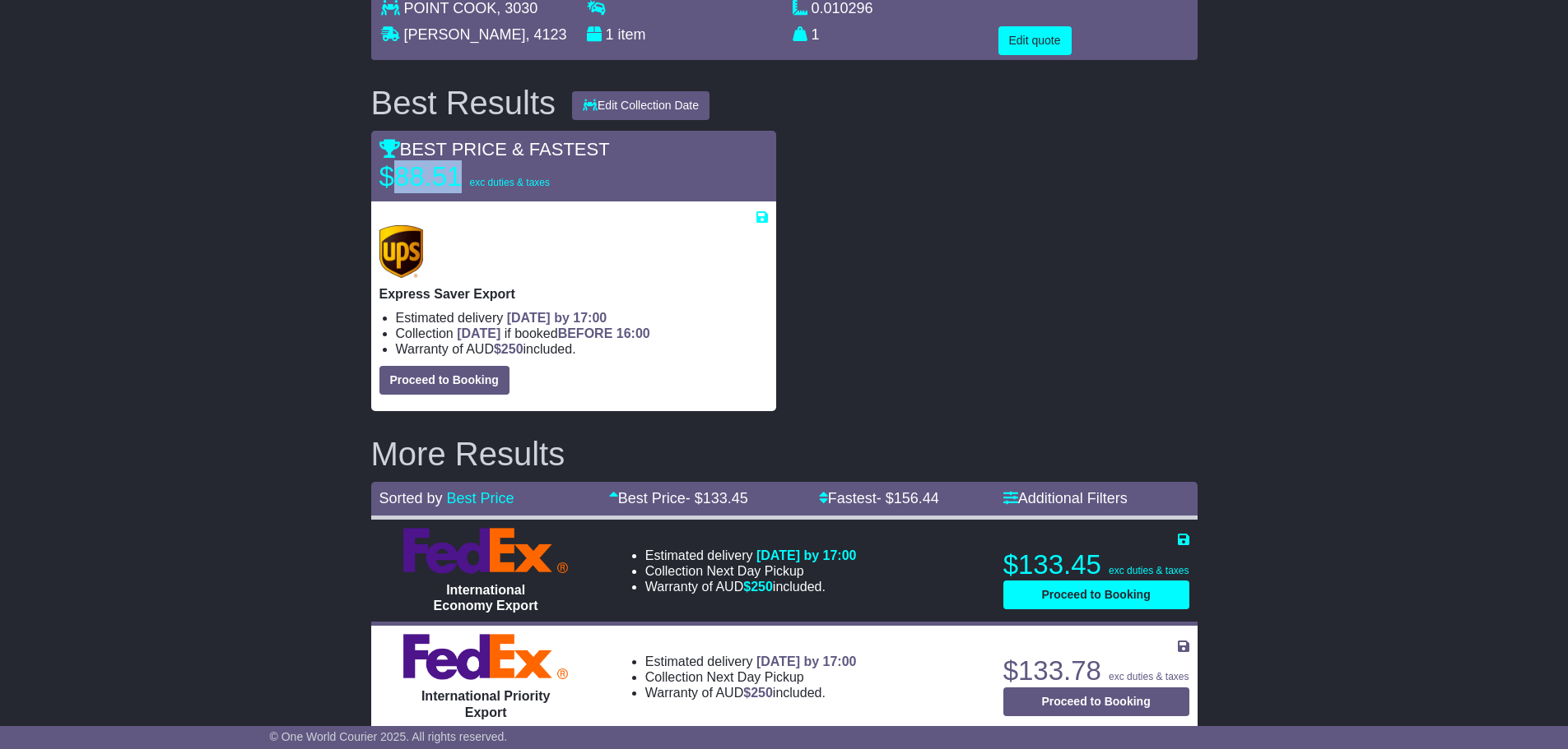
scroll to position [165, 0]
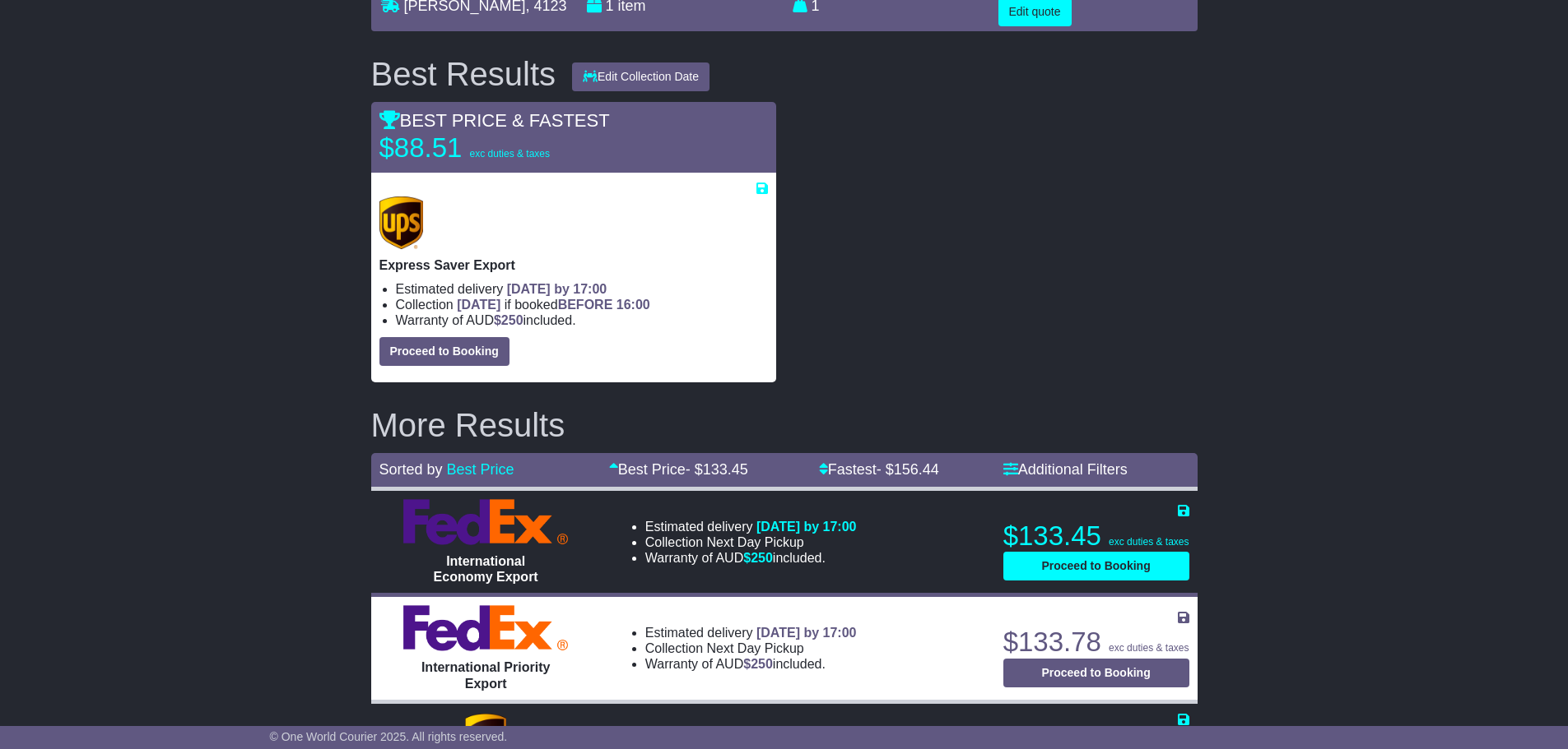
drag, startPoint x: 678, startPoint y: 323, endPoint x: 674, endPoint y: 304, distance: 19.4
click at [678, 316] on li "Warranty of AUD $ 250 included." at bounding box center [582, 320] width 372 height 16
drag, startPoint x: 651, startPoint y: 305, endPoint x: 621, endPoint y: 307, distance: 30.1
click at [621, 307] on span "16:00" at bounding box center [633, 305] width 34 height 14
drag, startPoint x: 660, startPoint y: 282, endPoint x: 619, endPoint y: 292, distance: 42.2
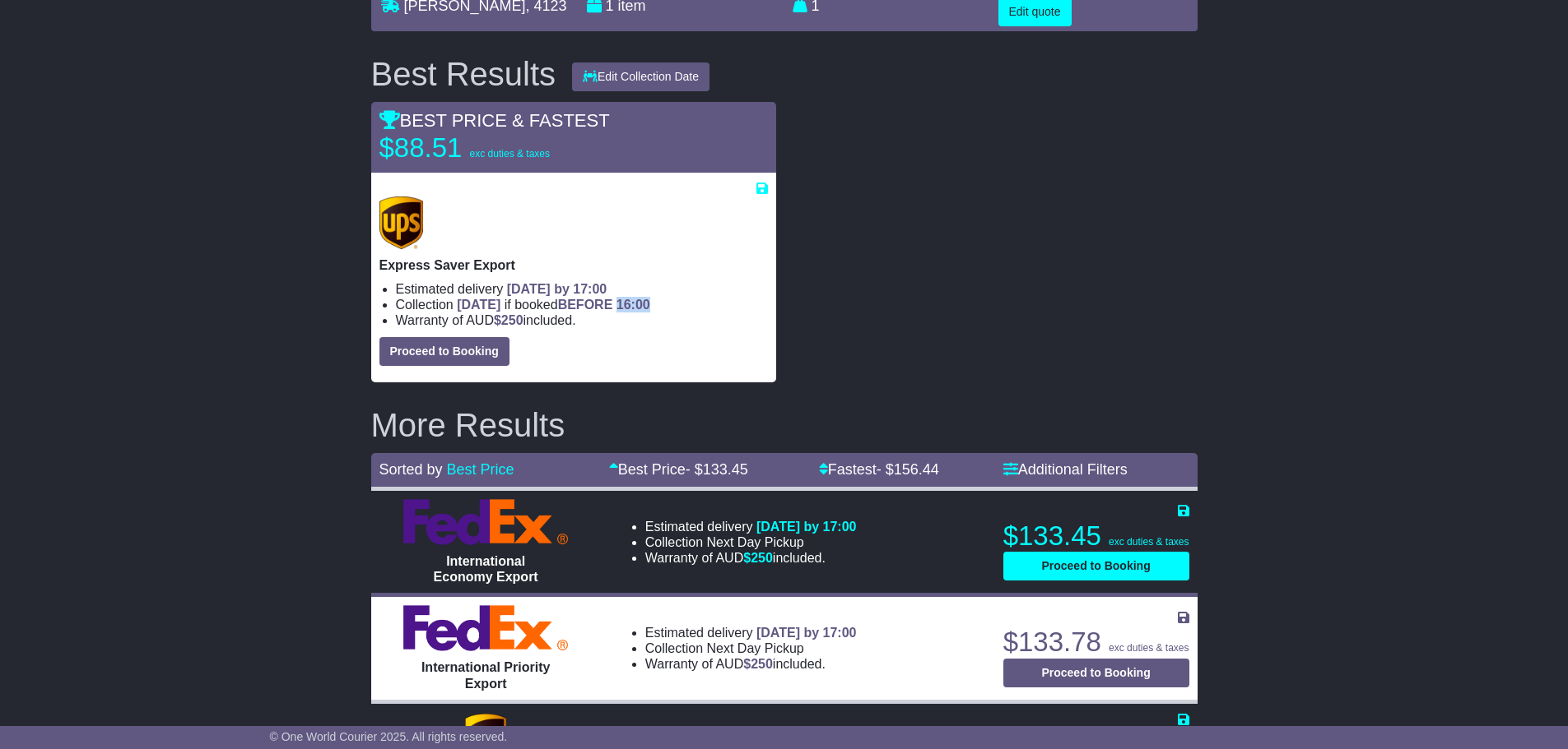
click at [619, 292] on div "Express Saver Export Estimated delivery 26th Aug 2025 by 17:00 Collection TODAY…" at bounding box center [573, 281] width 389 height 169
drag, startPoint x: 675, startPoint y: 301, endPoint x: 614, endPoint y: 302, distance: 61.0
click at [614, 302] on li "Collection TODAY if booked BEFORE 16:00" at bounding box center [582, 305] width 372 height 16
click at [656, 307] on li "Collection TODAY if booked BEFORE 16:00" at bounding box center [582, 305] width 372 height 16
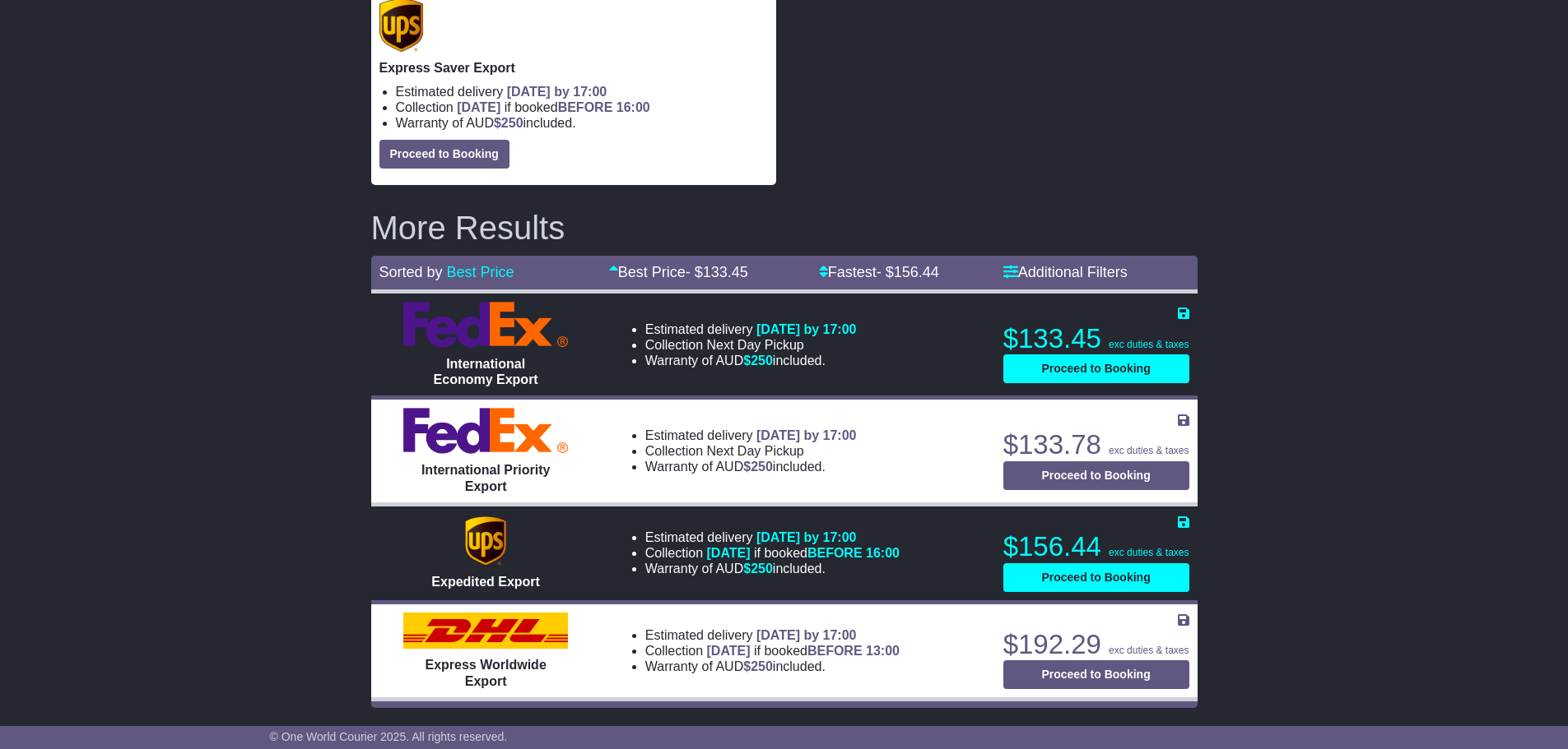
scroll to position [115, 0]
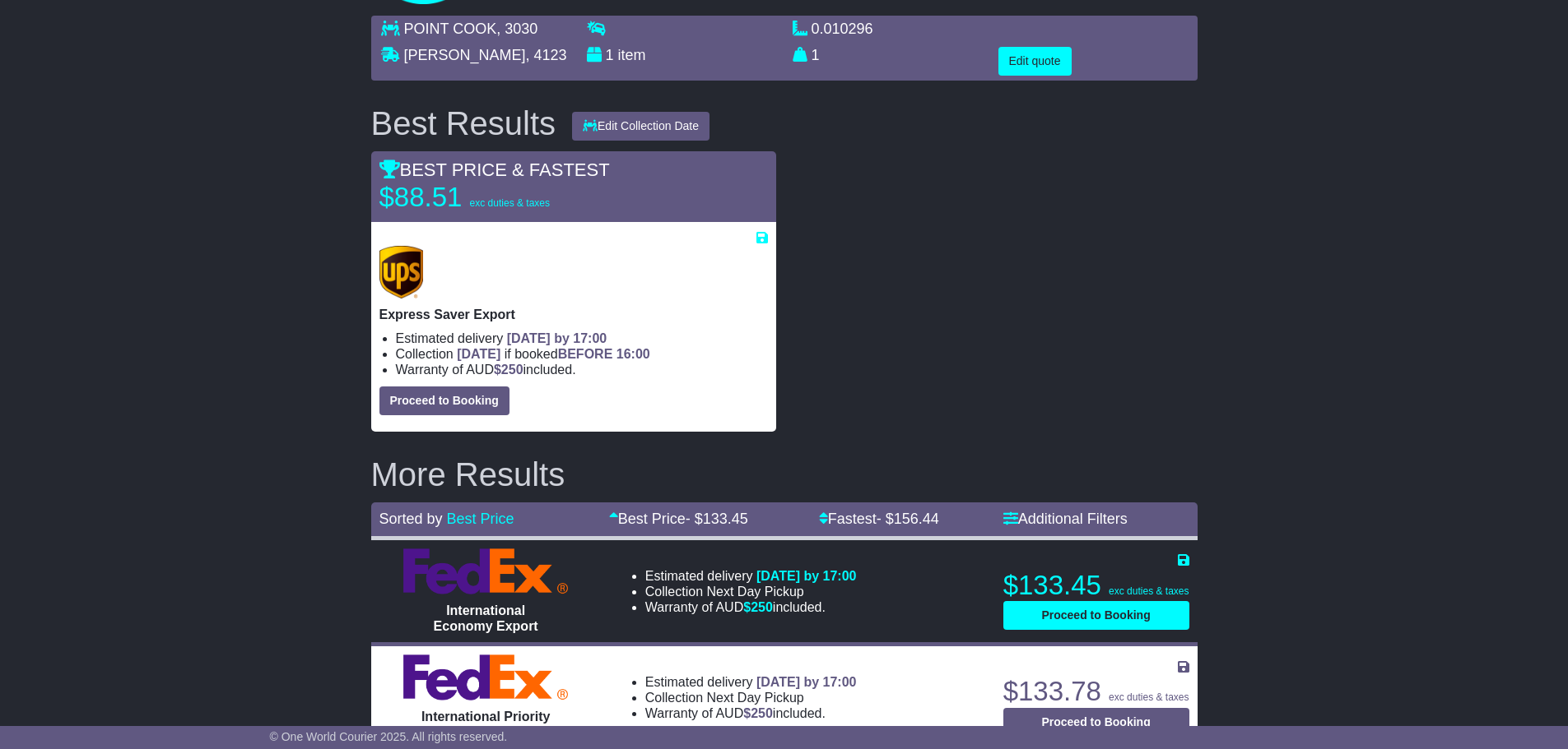
click at [650, 352] on span "16:00" at bounding box center [633, 354] width 34 height 14
drag, startPoint x: 654, startPoint y: 352, endPoint x: 621, endPoint y: 351, distance: 33.0
click at [621, 351] on span "16:00" at bounding box center [633, 354] width 34 height 14
click at [655, 346] on li "Collection TODAY if booked BEFORE 16:00" at bounding box center [582, 354] width 372 height 16
click at [653, 329] on div "Express Saver Export Estimated delivery 26th Aug 2025 by 17:00 Collection TODAY…" at bounding box center [573, 330] width 389 height 169
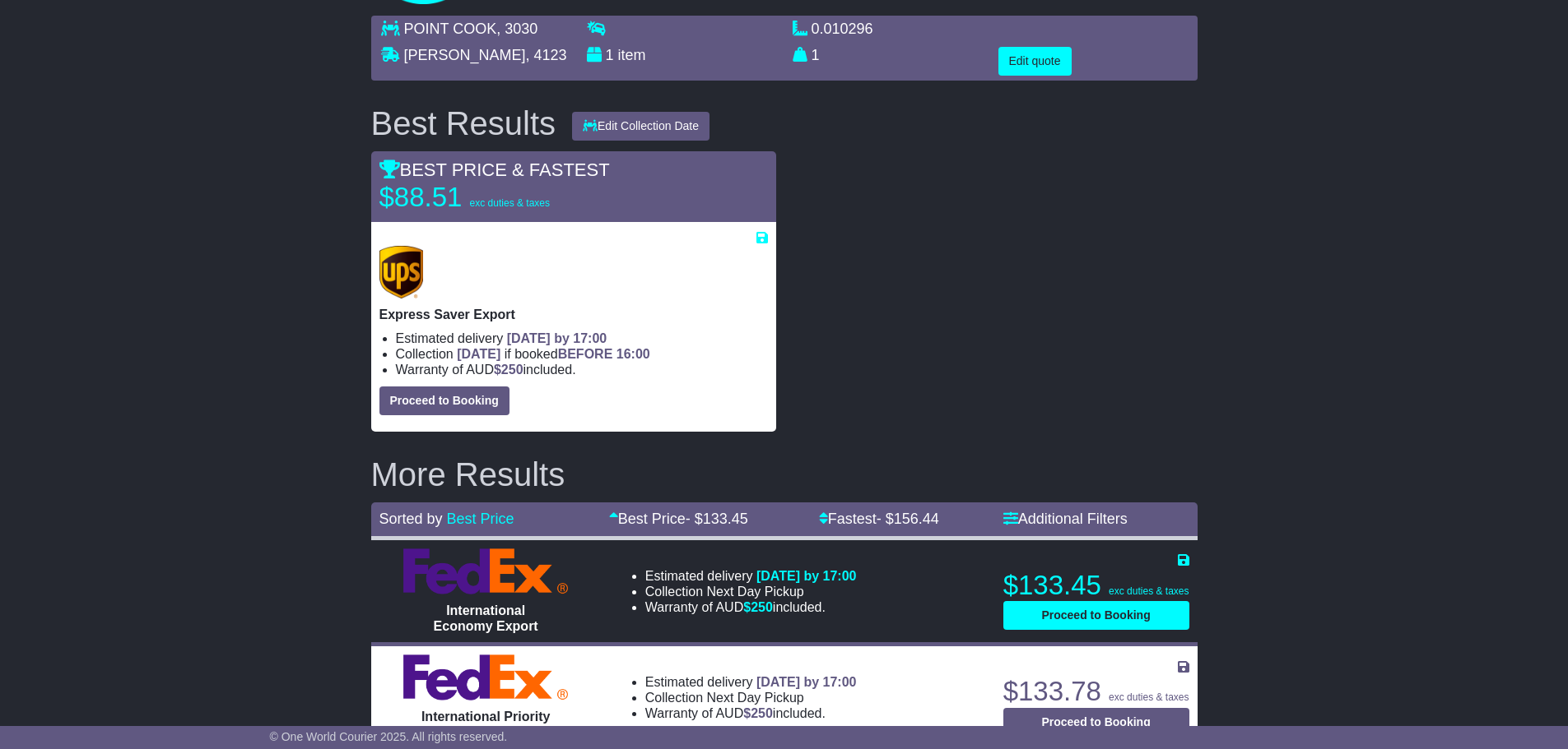
drag, startPoint x: 654, startPoint y: 336, endPoint x: 631, endPoint y: 336, distance: 23.0
click at [631, 336] on li "Estimated delivery 26th Aug 2025 by 17:00" at bounding box center [582, 338] width 372 height 16
drag, startPoint x: 652, startPoint y: 354, endPoint x: 665, endPoint y: 340, distance: 19.1
click at [650, 352] on span "16:00" at bounding box center [633, 354] width 34 height 14
drag, startPoint x: 648, startPoint y: 336, endPoint x: 616, endPoint y: 333, distance: 32.1
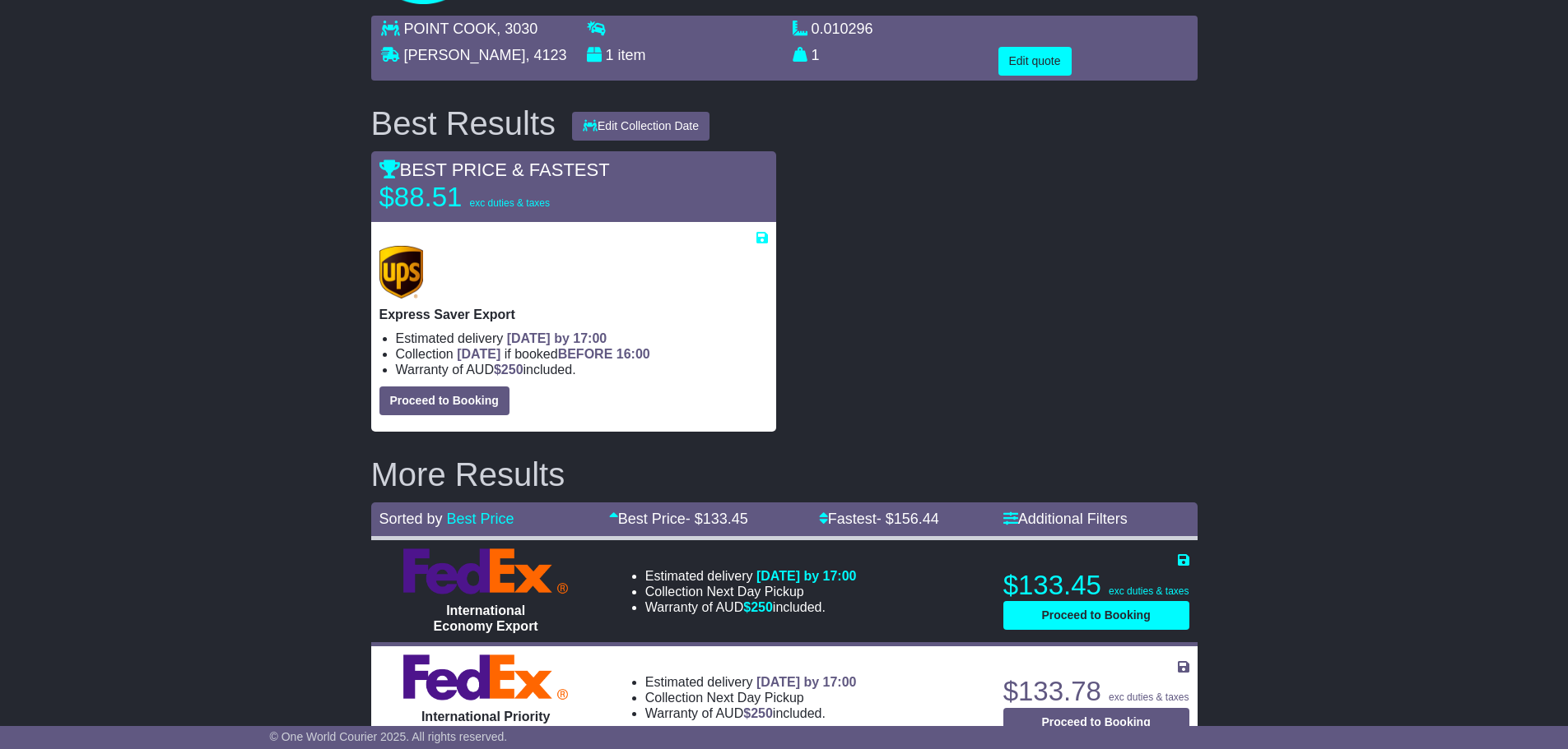
click at [616, 333] on li "Estimated delivery 26th Aug 2025 by 17:00" at bounding box center [582, 338] width 372 height 16
drag, startPoint x: 649, startPoint y: 338, endPoint x: 664, endPoint y: 362, distance: 28.3
click at [608, 340] on span "26th Aug 2025 by 17:00" at bounding box center [556, 338] width 100 height 14
click at [664, 362] on li "Warranty of AUD $ 250 included." at bounding box center [582, 370] width 372 height 16
drag, startPoint x: 660, startPoint y: 349, endPoint x: 613, endPoint y: 343, distance: 47.4
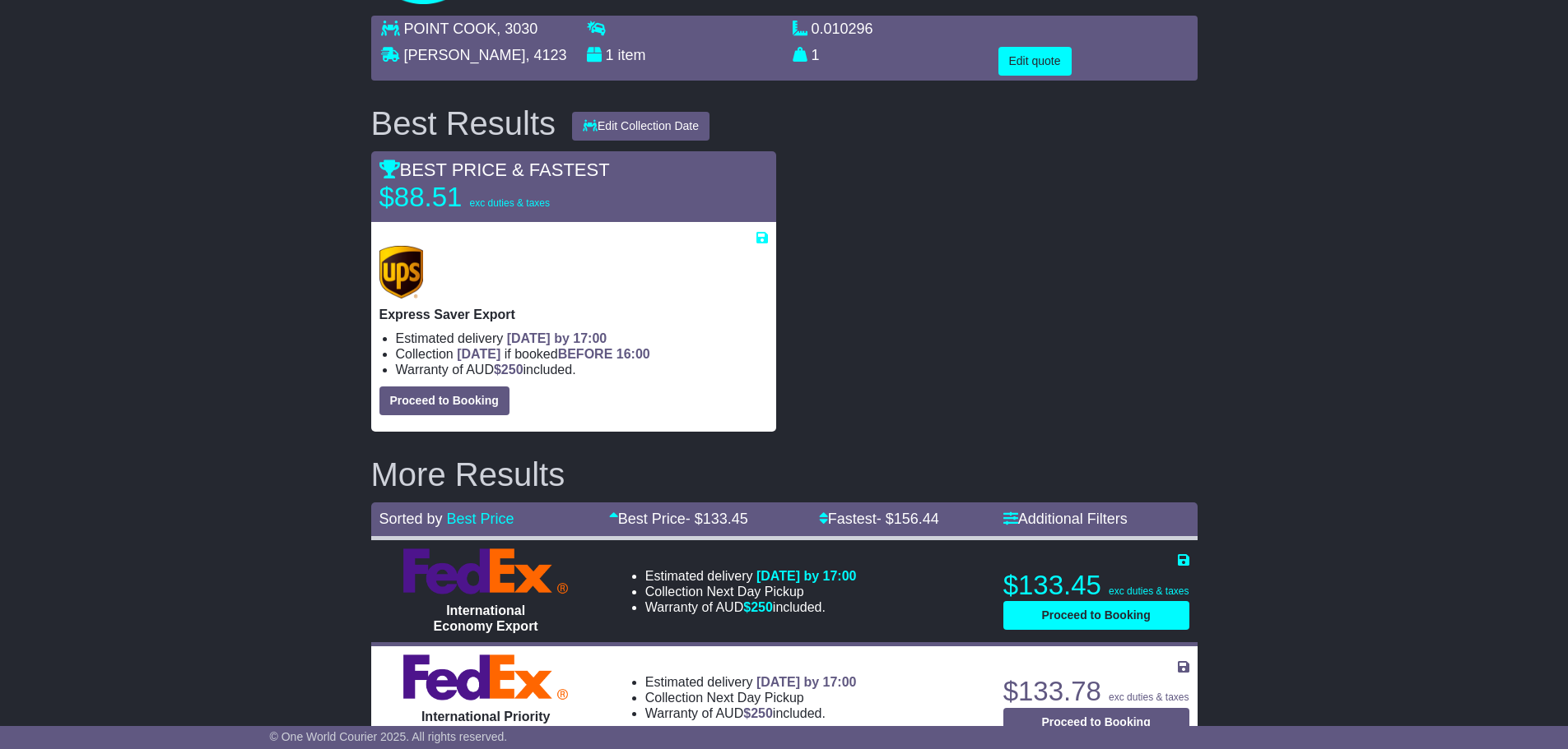
click at [613, 343] on ul "Estimated delivery 26th Aug 2025 by 17:00 Collection TODAY if booked BEFORE 16:…" at bounding box center [573, 354] width 389 height 48
click at [688, 353] on li "Collection TODAY if booked BEFORE 16:00" at bounding box center [582, 354] width 372 height 16
click at [734, 354] on li "Collection TODAY if booked BEFORE 16:00" at bounding box center [582, 354] width 372 height 16
drag, startPoint x: 652, startPoint y: 352, endPoint x: 563, endPoint y: 348, distance: 89.1
click at [563, 348] on span "TODAY if booked BEFORE 16:00" at bounding box center [553, 354] width 192 height 14
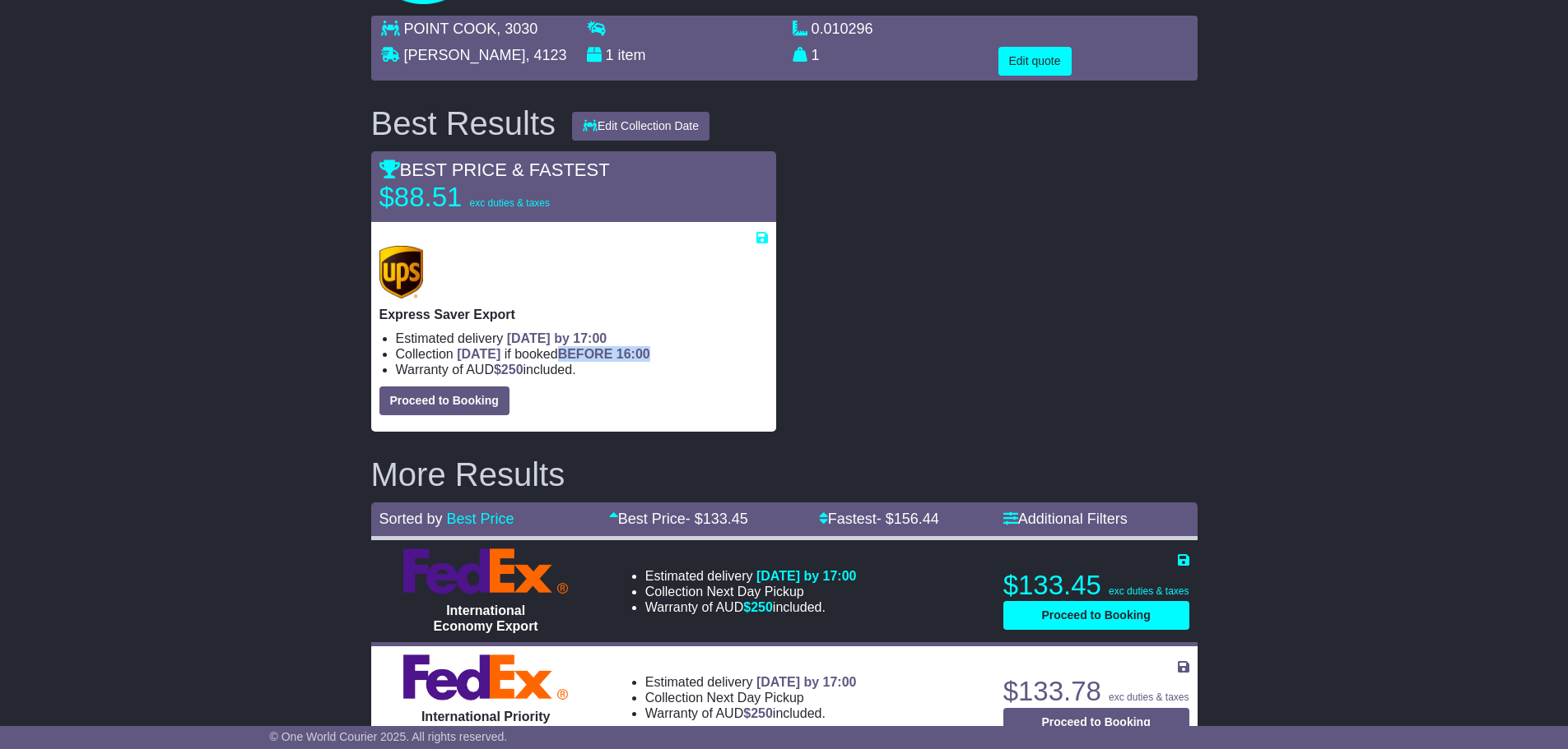
click at [721, 356] on li "Collection TODAY if booked BEFORE 16:00" at bounding box center [582, 354] width 372 height 16
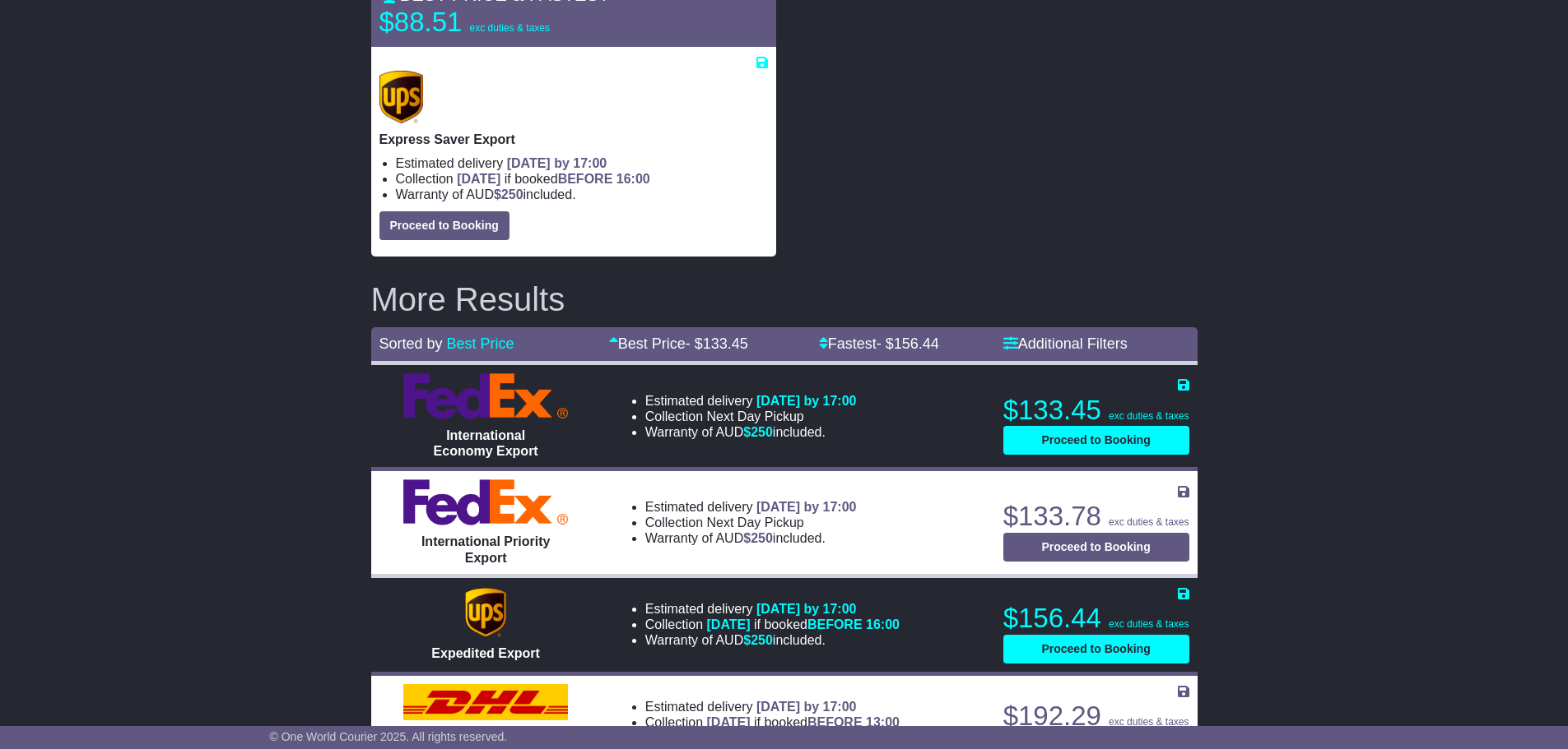
scroll to position [362, 0]
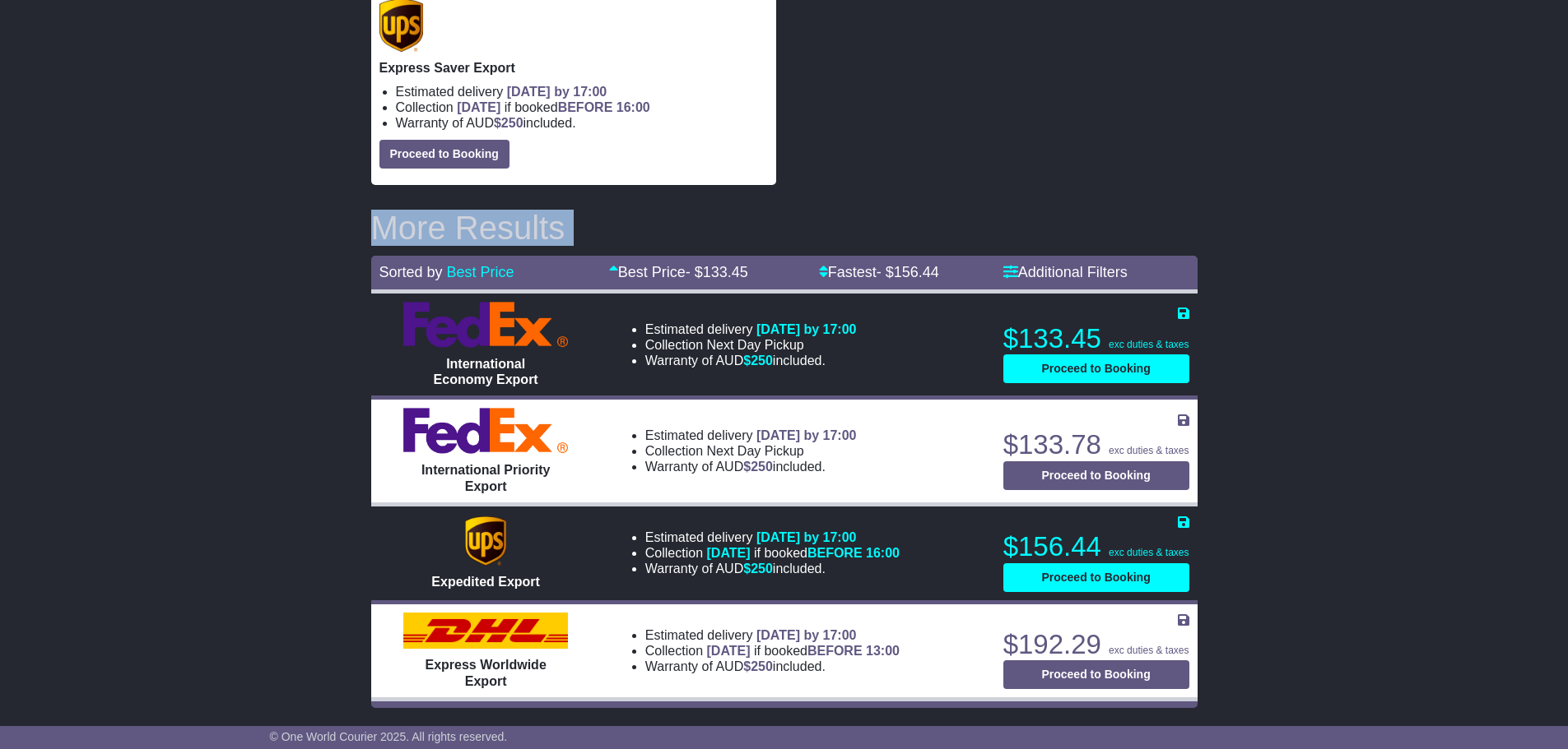
drag, startPoint x: 1209, startPoint y: 194, endPoint x: 1264, endPoint y: 377, distance: 191.1
click at [1264, 377] on div "POINT COOK , 3030 ALFONSO , 4123 1 item 0.010296 m 3 in 3" at bounding box center [784, 239] width 1568 height 956
click at [1264, 380] on div "POINT COOK , 3030 ALFONSO , 4123 1 item 0.010296 m 3 in 3" at bounding box center [784, 239] width 1568 height 956
drag, startPoint x: 1229, startPoint y: 474, endPoint x: 1212, endPoint y: 469, distance: 17.7
click at [1214, 472] on div "POINT COOK , 3030 ALFONSO , 4123 1 item 0.010296 m 3 in 3" at bounding box center [784, 239] width 1568 height 956
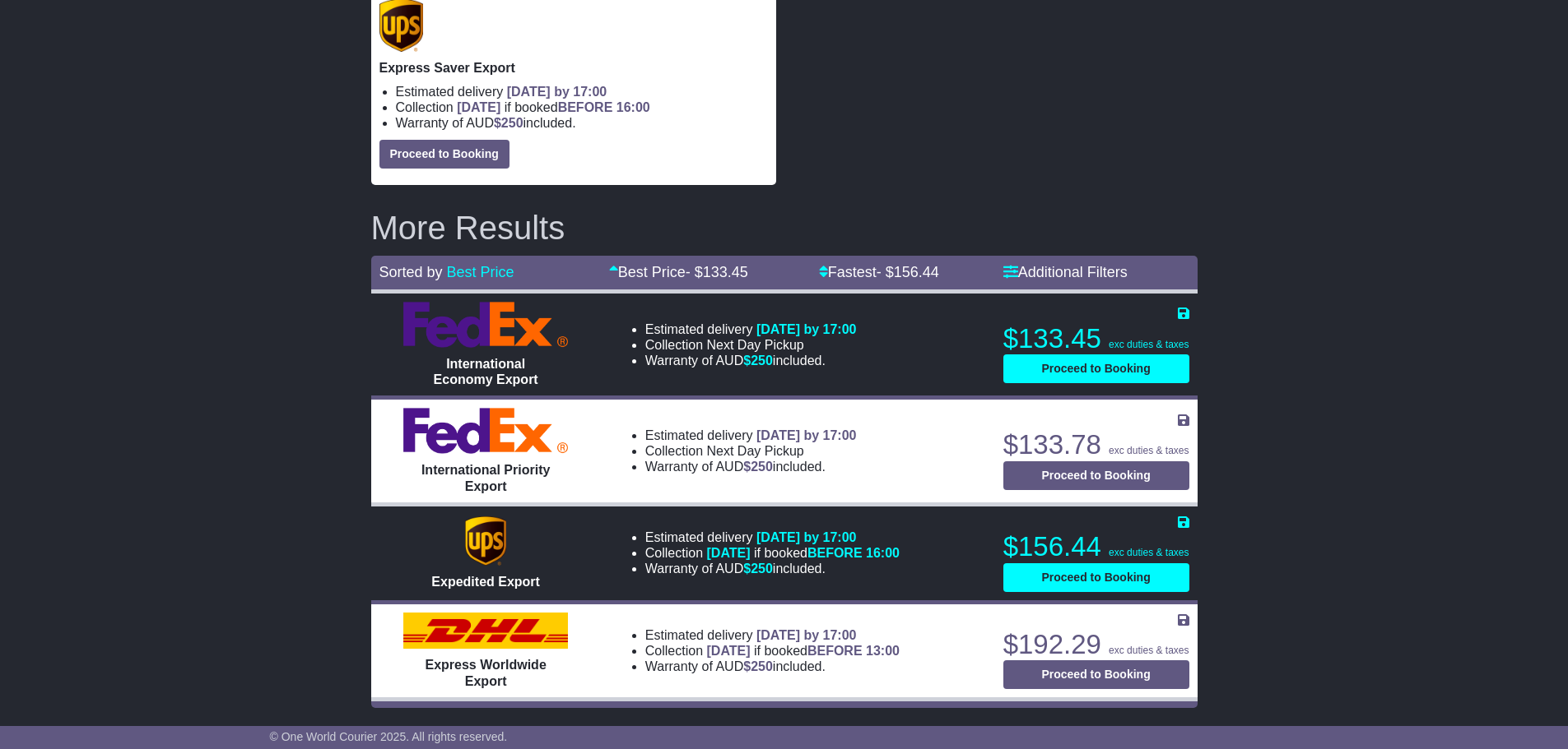
scroll to position [0, 0]
